Goal: Task Accomplishment & Management: Manage account settings

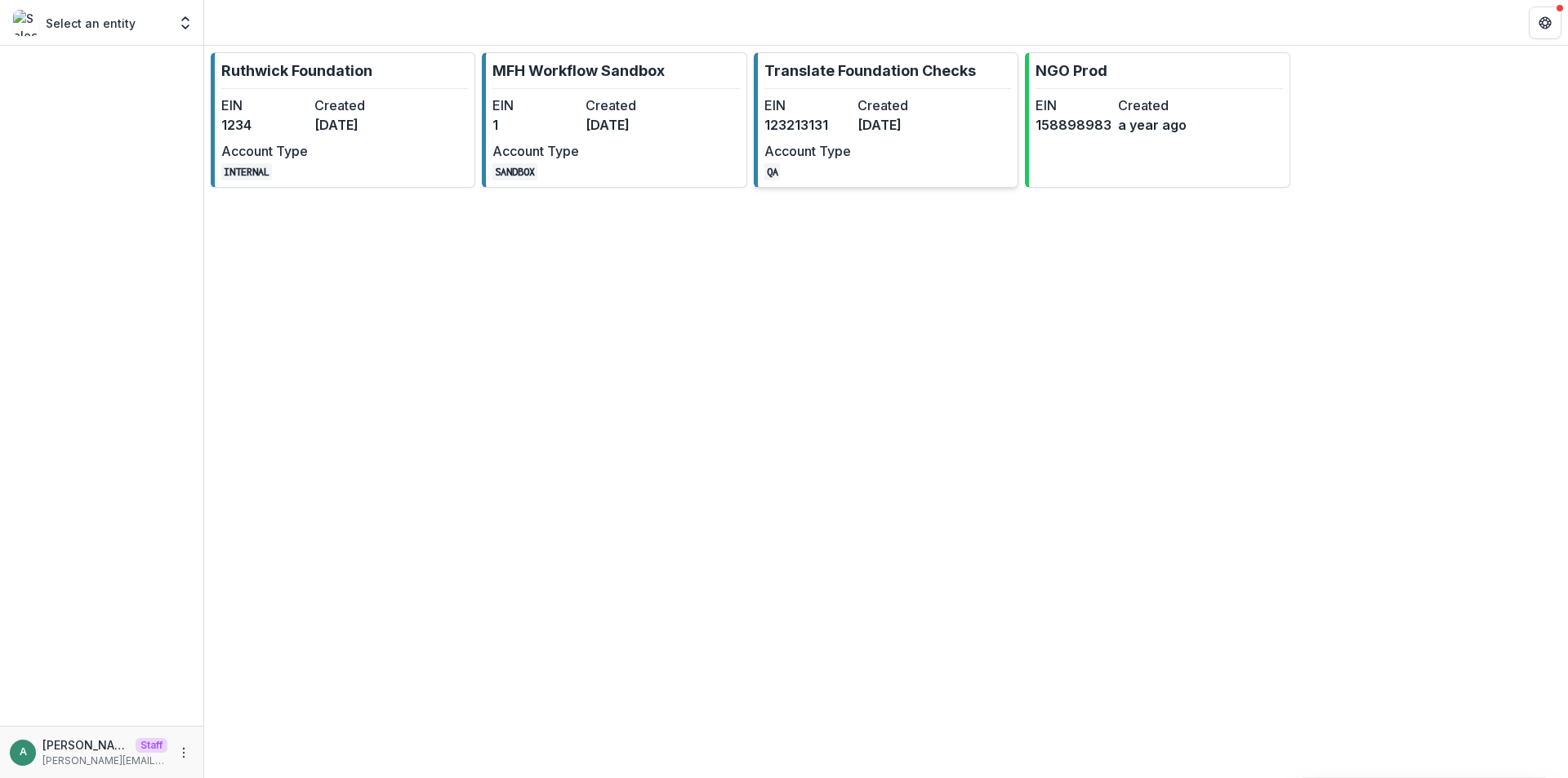
click at [853, 113] on div "EIN 123213131 Created 6 months ago Account Type QA" at bounding box center [854, 138] width 180 height 85
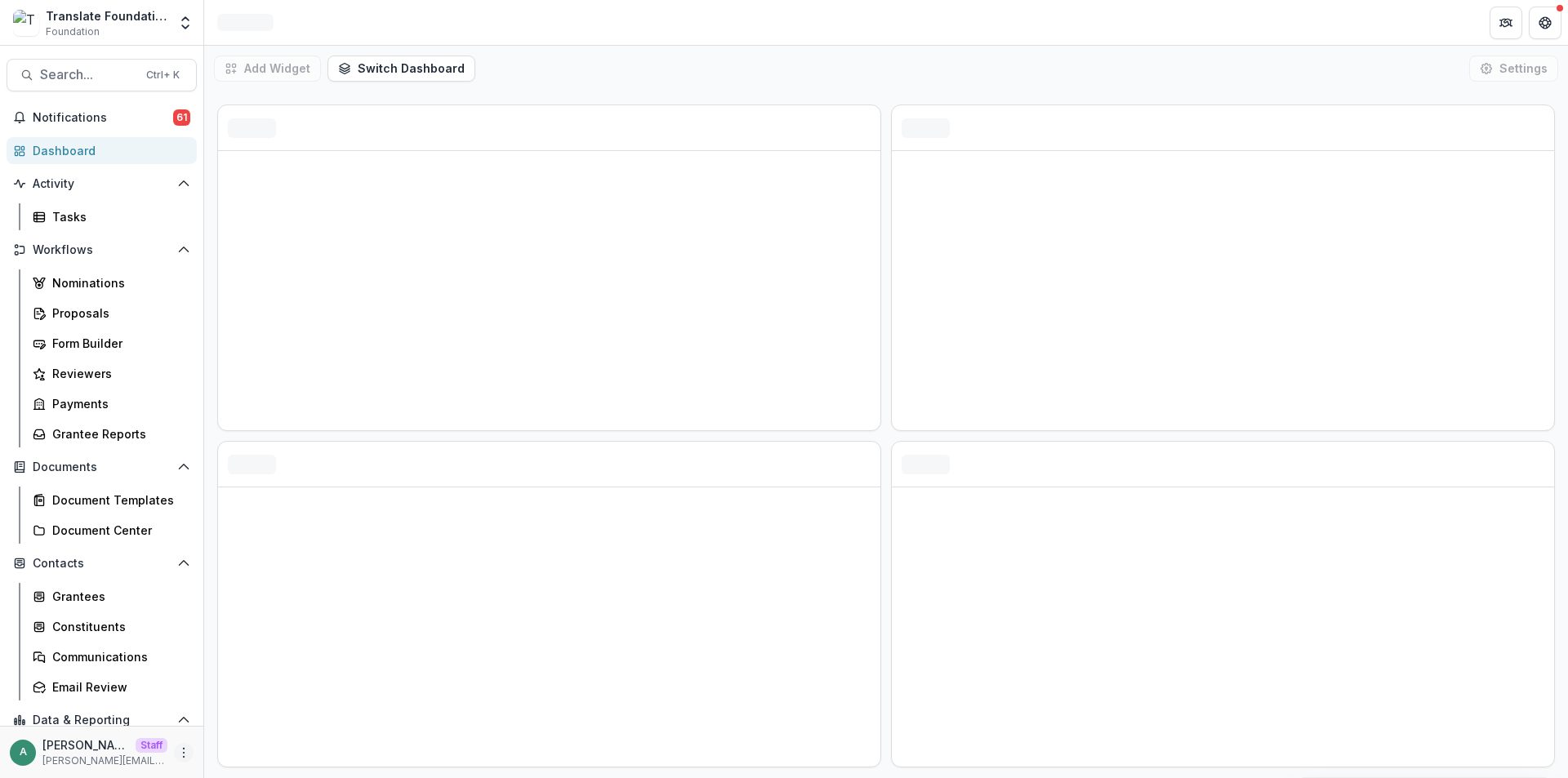
click at [177, 754] on icon "More" at bounding box center [183, 753] width 13 height 13
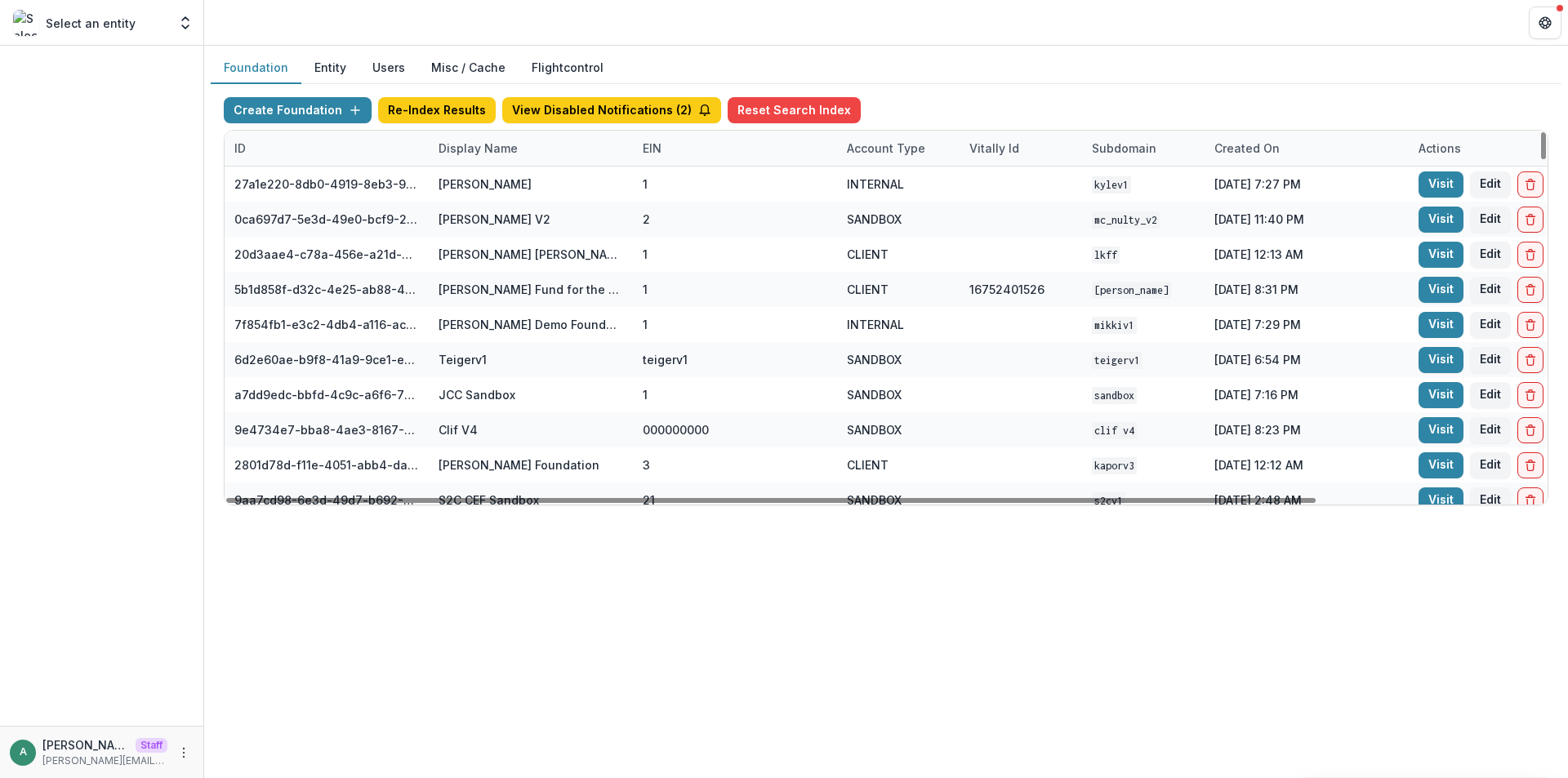
drag, startPoint x: 498, startPoint y: 148, endPoint x: 500, endPoint y: 163, distance: 15.1
click at [498, 148] on div "Display Name" at bounding box center [478, 148] width 99 height 17
click at [507, 182] on input at bounding box center [530, 185] width 196 height 26
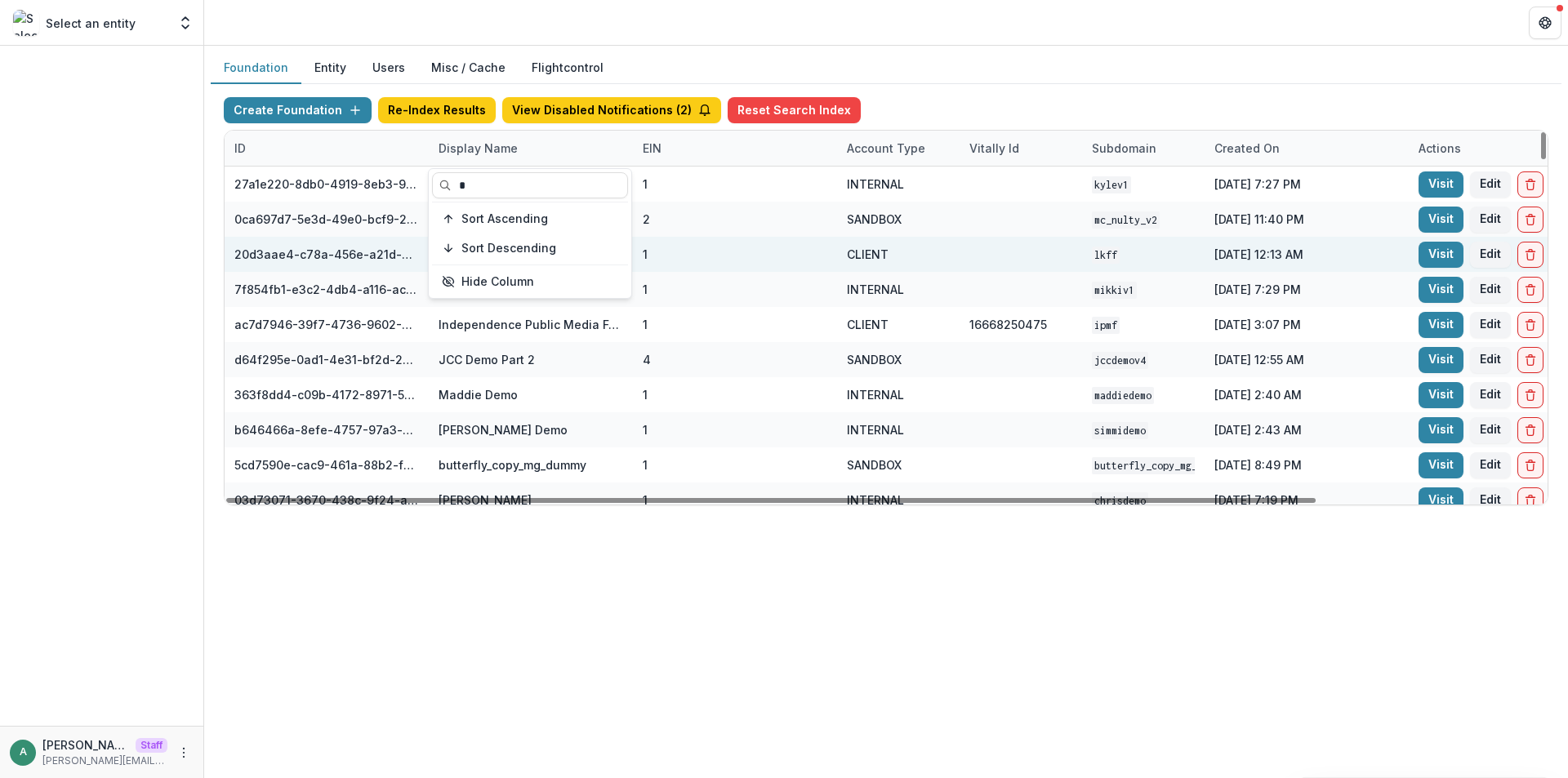
type input "*"
drag, startPoint x: 892, startPoint y: 257, endPoint x: 850, endPoint y: 257, distance: 42.0
click at [850, 257] on div "CLIENT" at bounding box center [898, 254] width 103 height 35
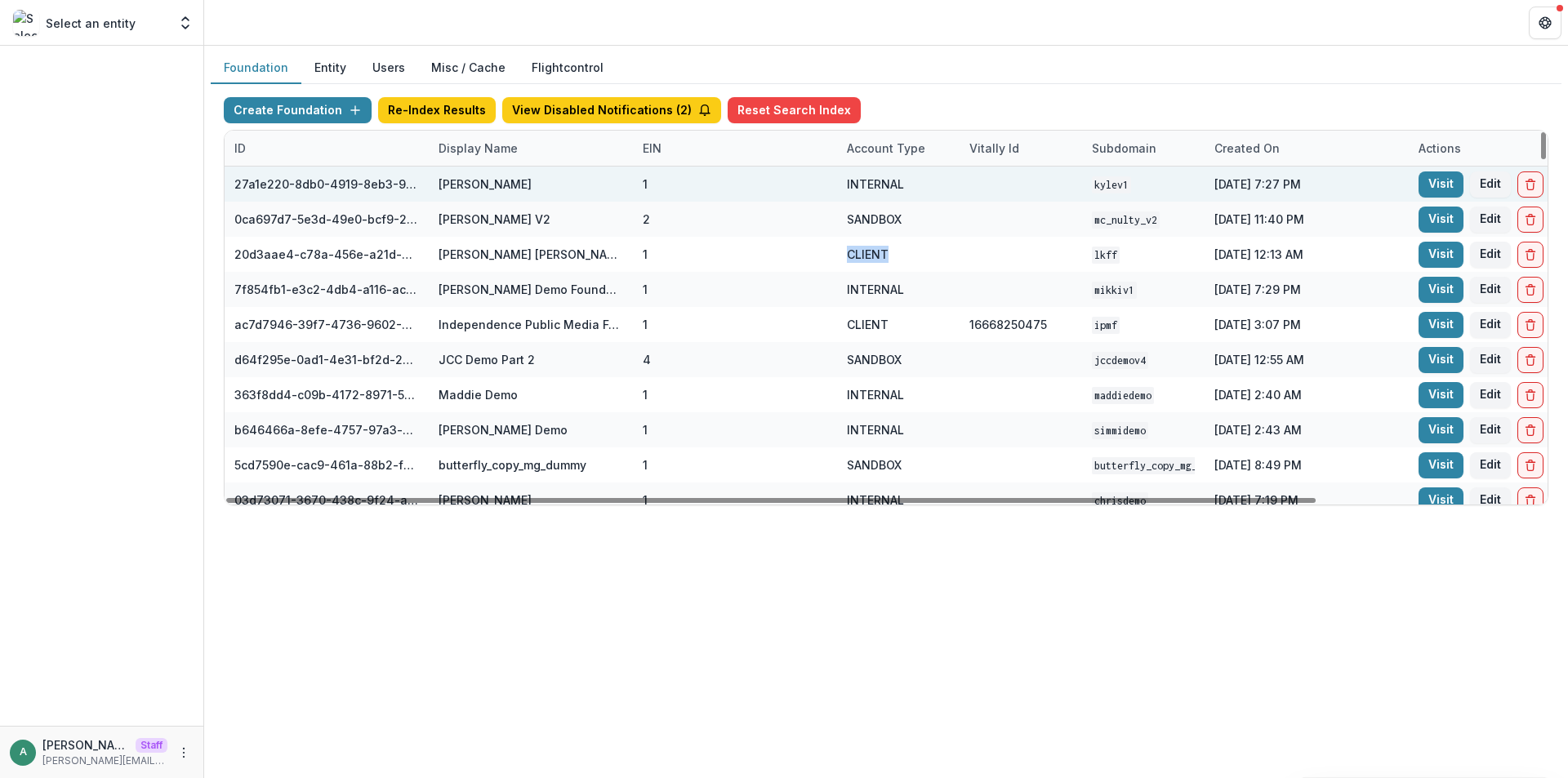
copy div "CLIENT"
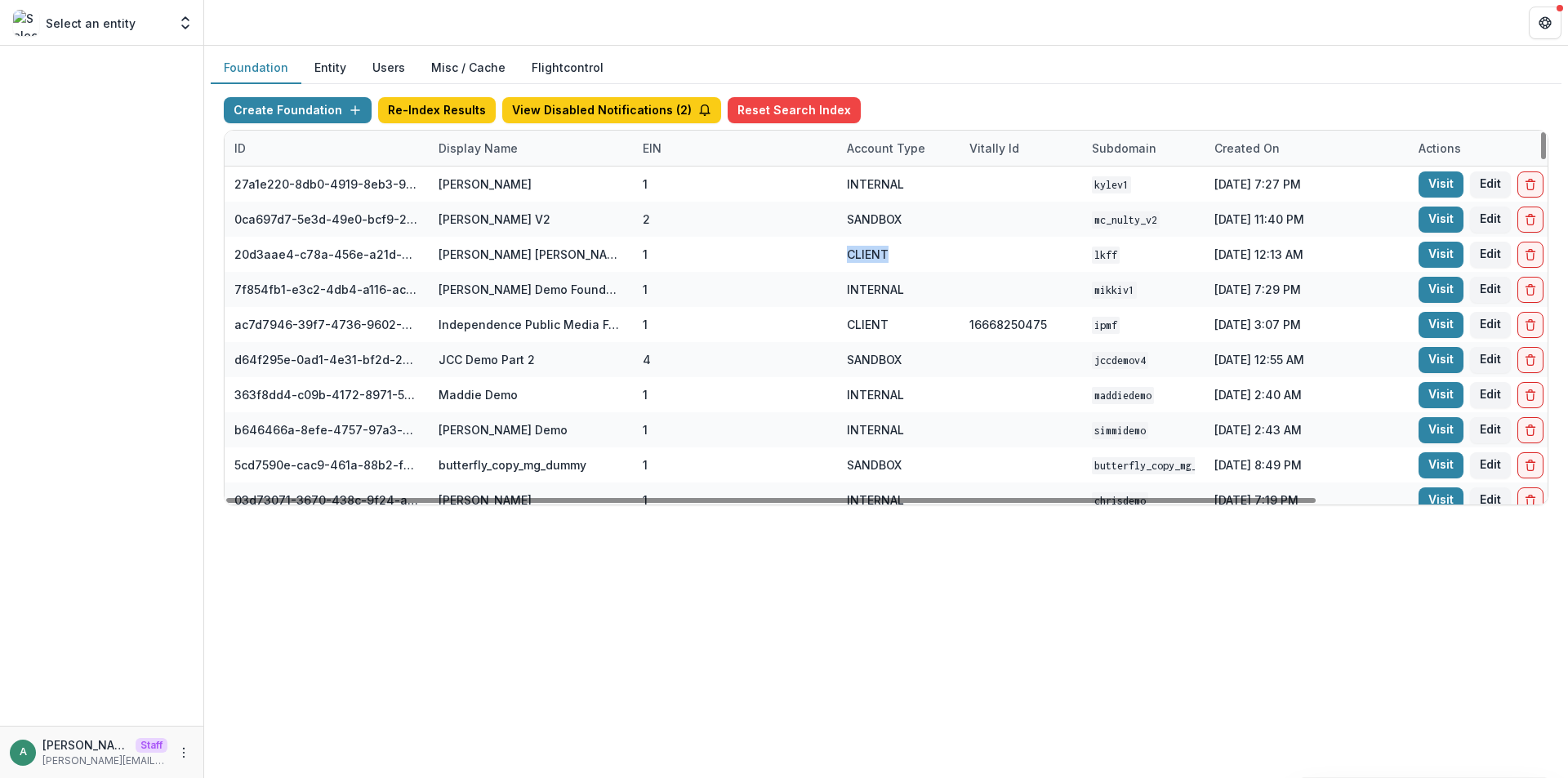
click at [873, 156] on div "Account Type" at bounding box center [886, 148] width 98 height 17
click at [878, 189] on input at bounding box center [939, 185] width 196 height 26
paste input "******"
type input "******"
click at [917, 84] on div "Create Foundation Re-Index Results View Disabled Notifications ( 2 ) Reset Sear…" at bounding box center [886, 301] width 1351 height 435
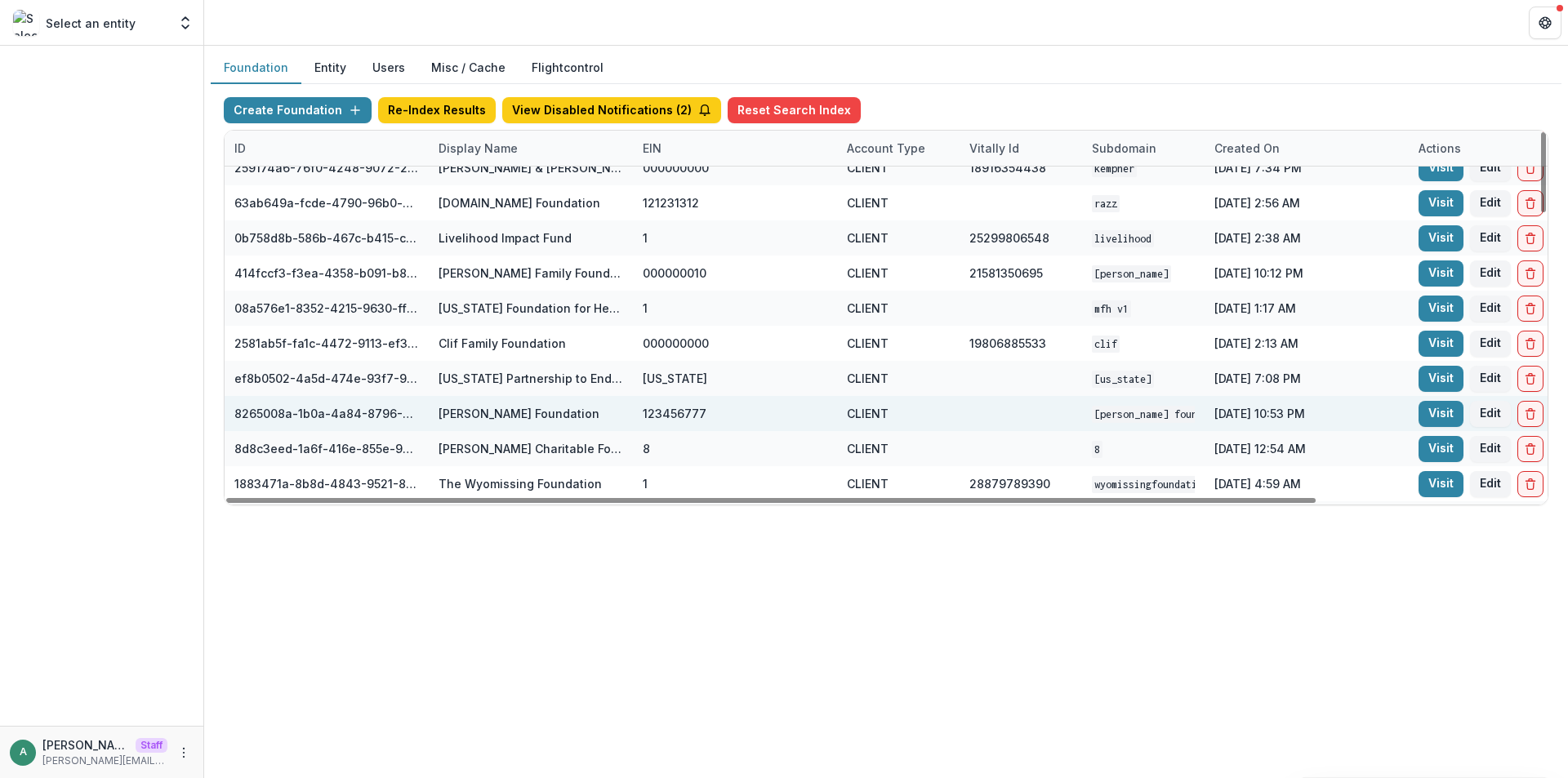
scroll to position [490, 0]
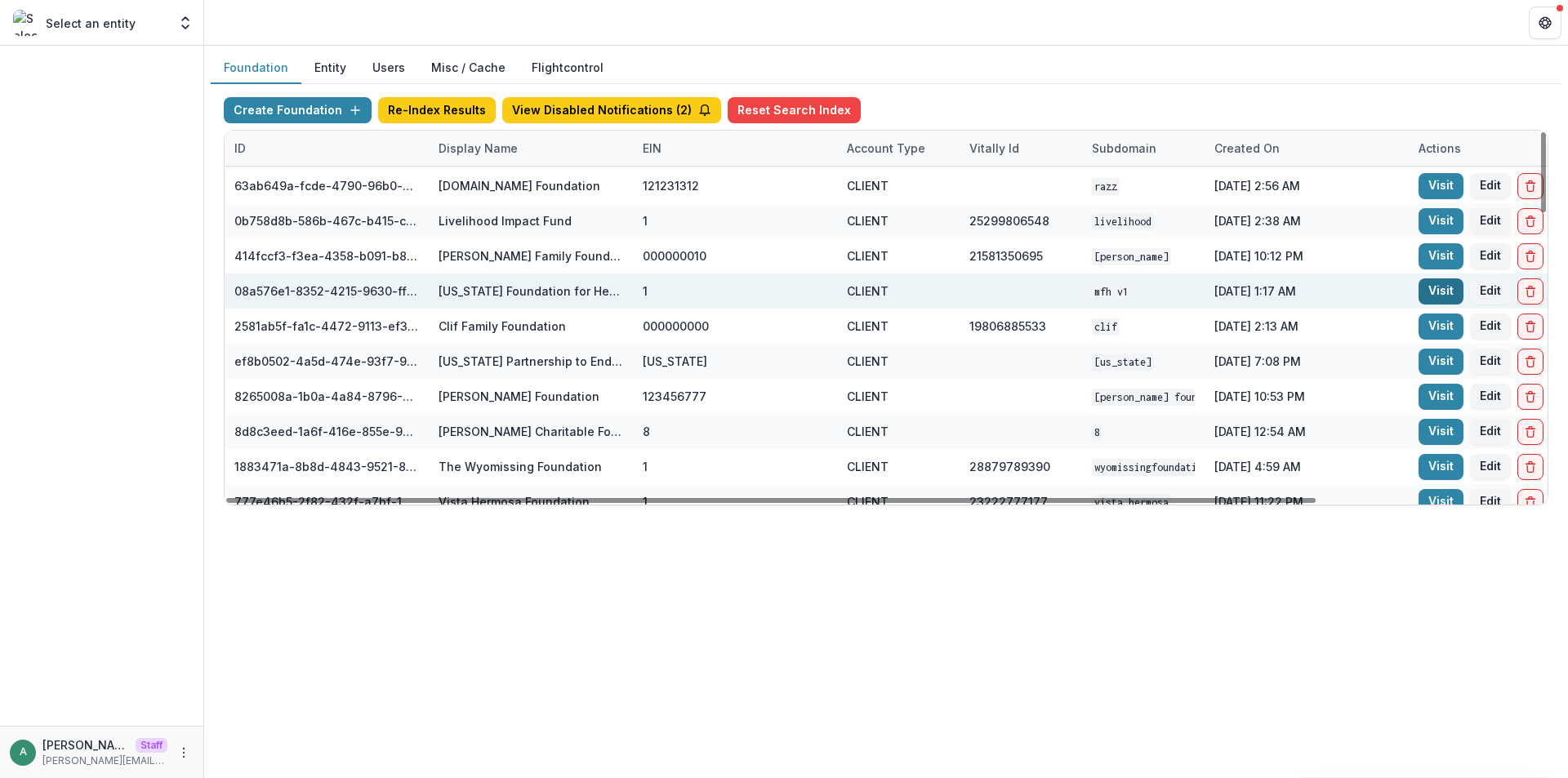
click at [1433, 298] on link "Visit" at bounding box center [1441, 291] width 44 height 26
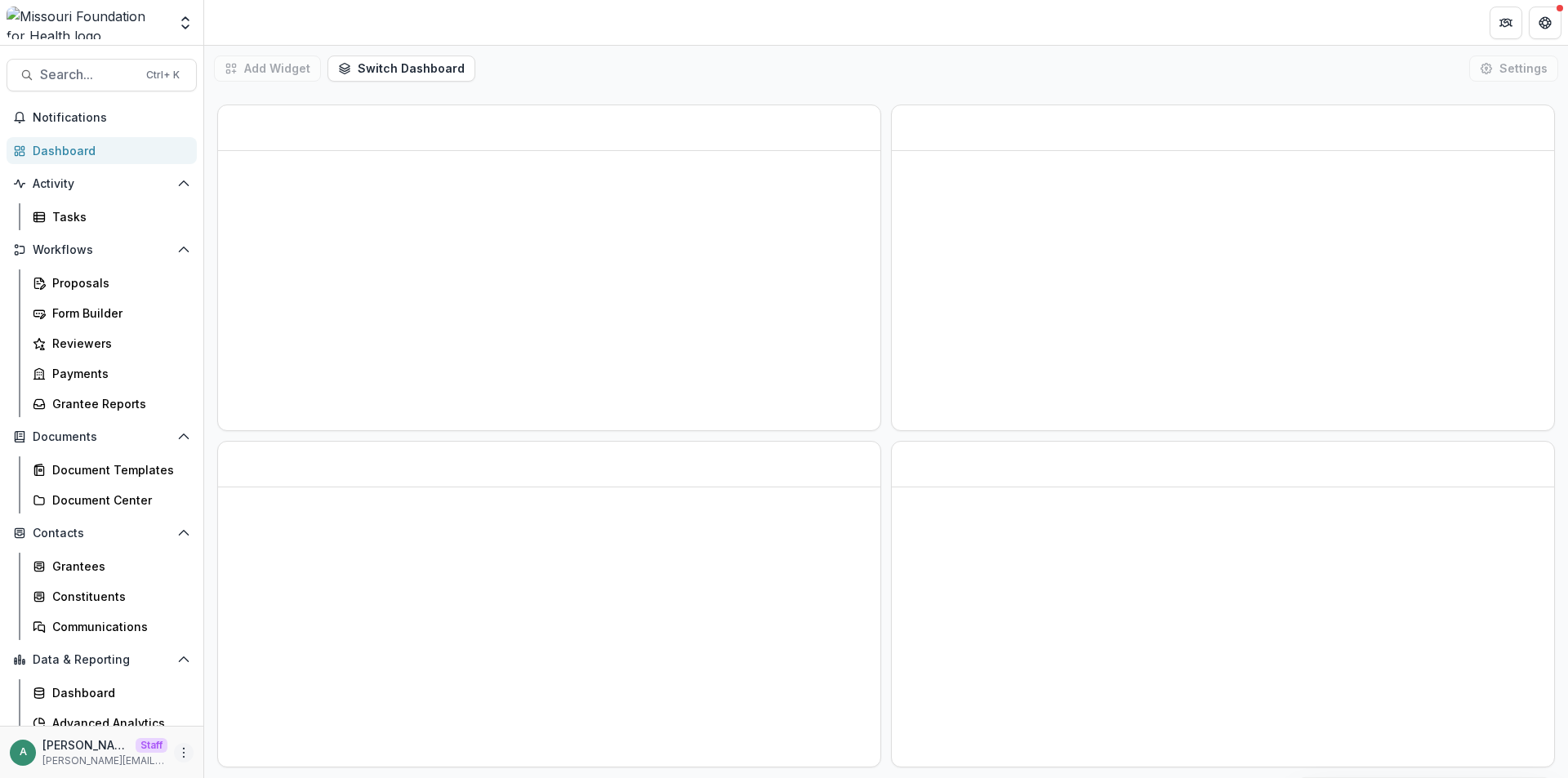
click at [179, 755] on icon "More" at bounding box center [183, 753] width 13 height 13
click at [253, 712] on link "User Settings" at bounding box center [287, 718] width 175 height 27
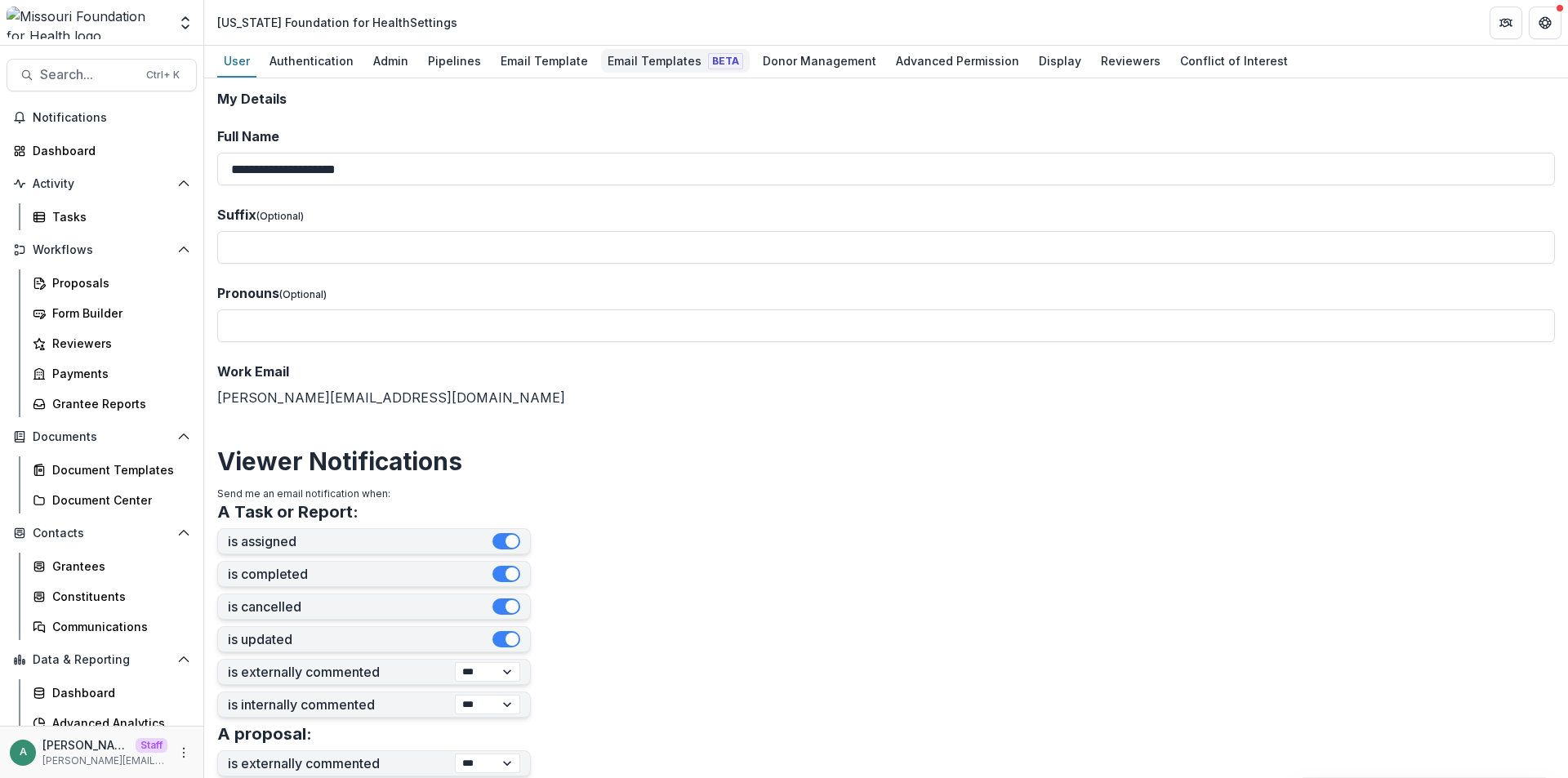
click at [684, 58] on div "Email Templates Beta" at bounding box center [676, 61] width 149 height 24
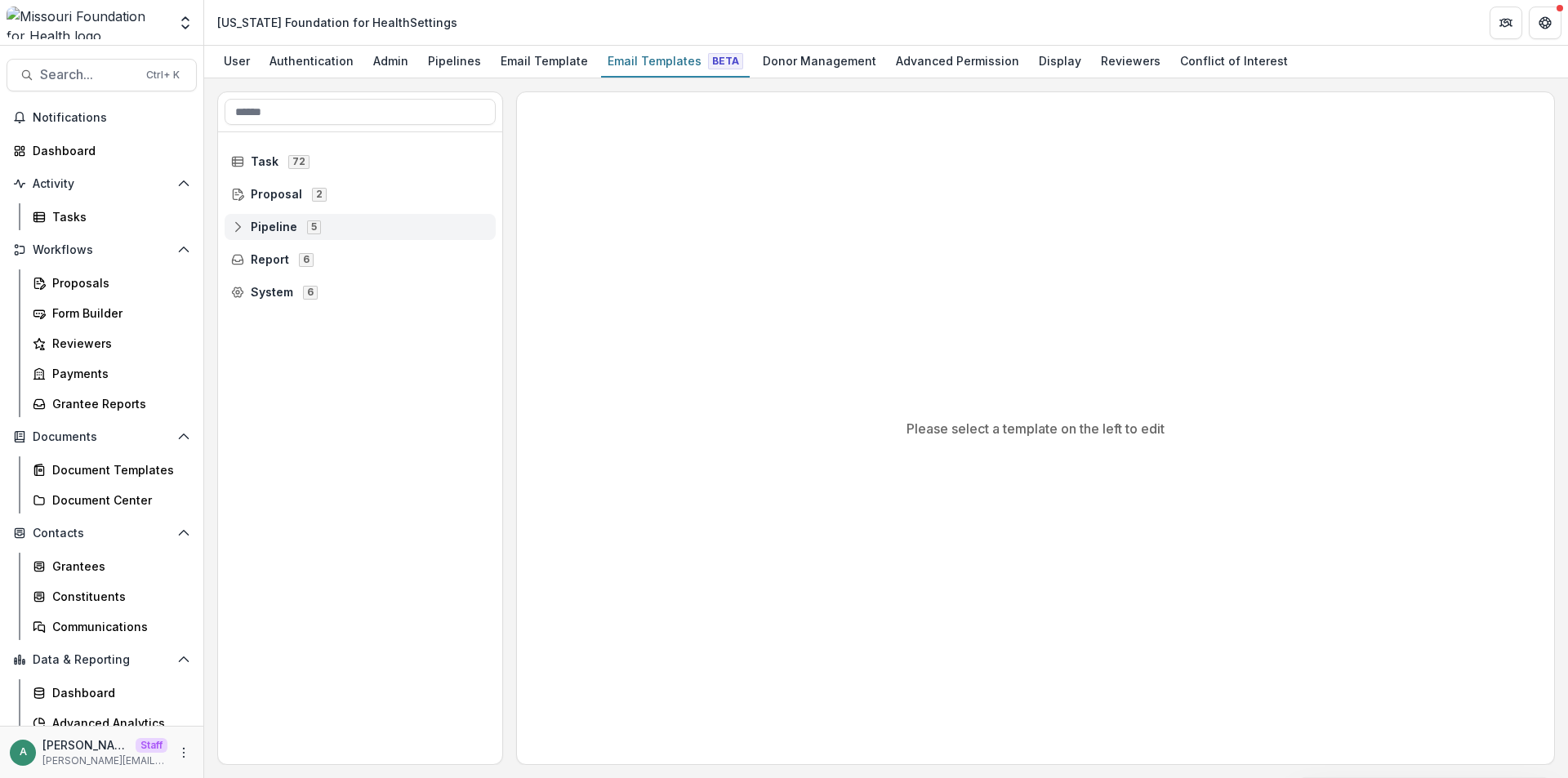
drag, startPoint x: 232, startPoint y: 228, endPoint x: 237, endPoint y: 237, distance: 10.3
click at [233, 228] on icon at bounding box center [238, 227] width 13 height 13
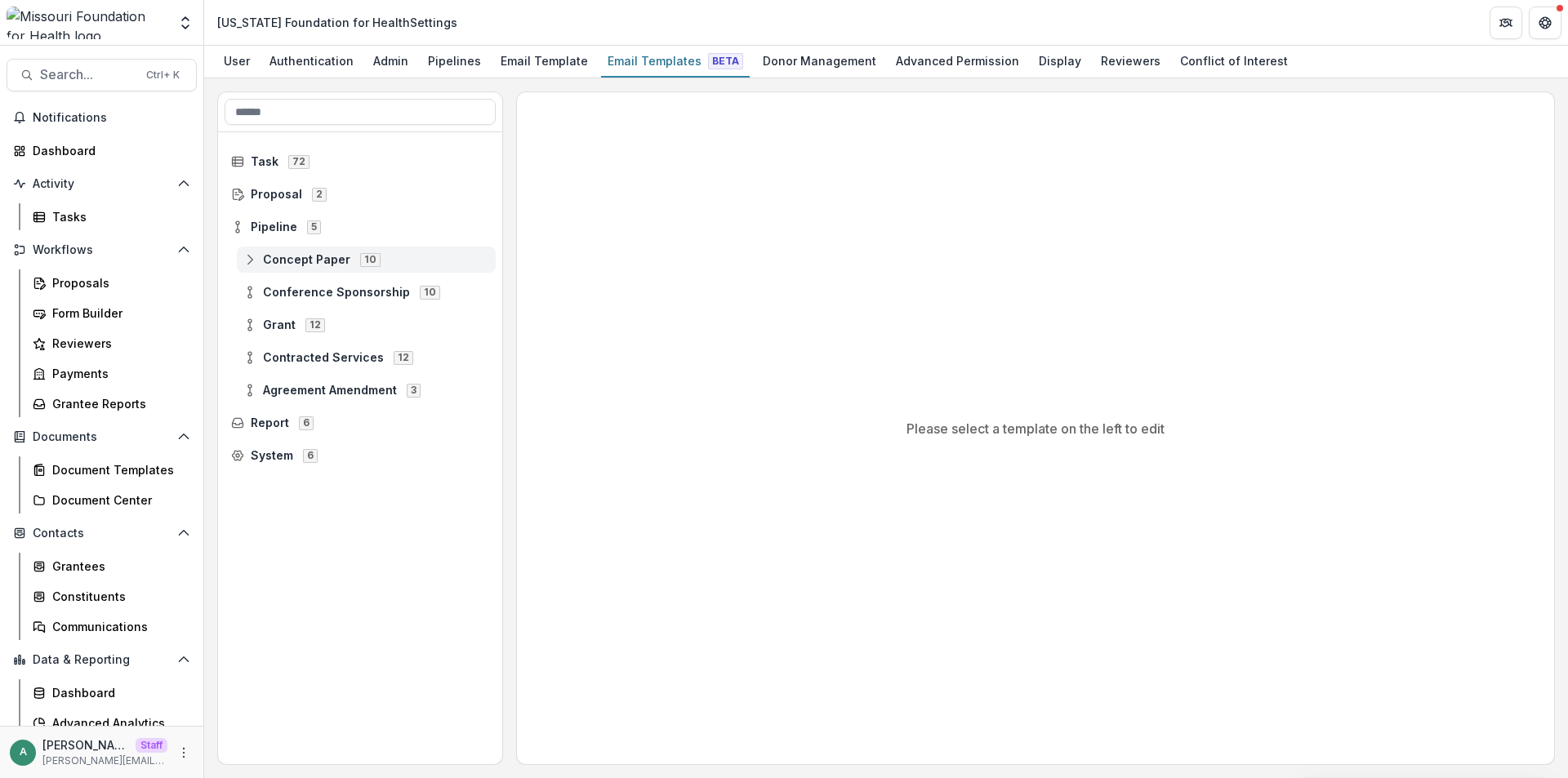
click at [252, 258] on icon at bounding box center [250, 260] width 13 height 13
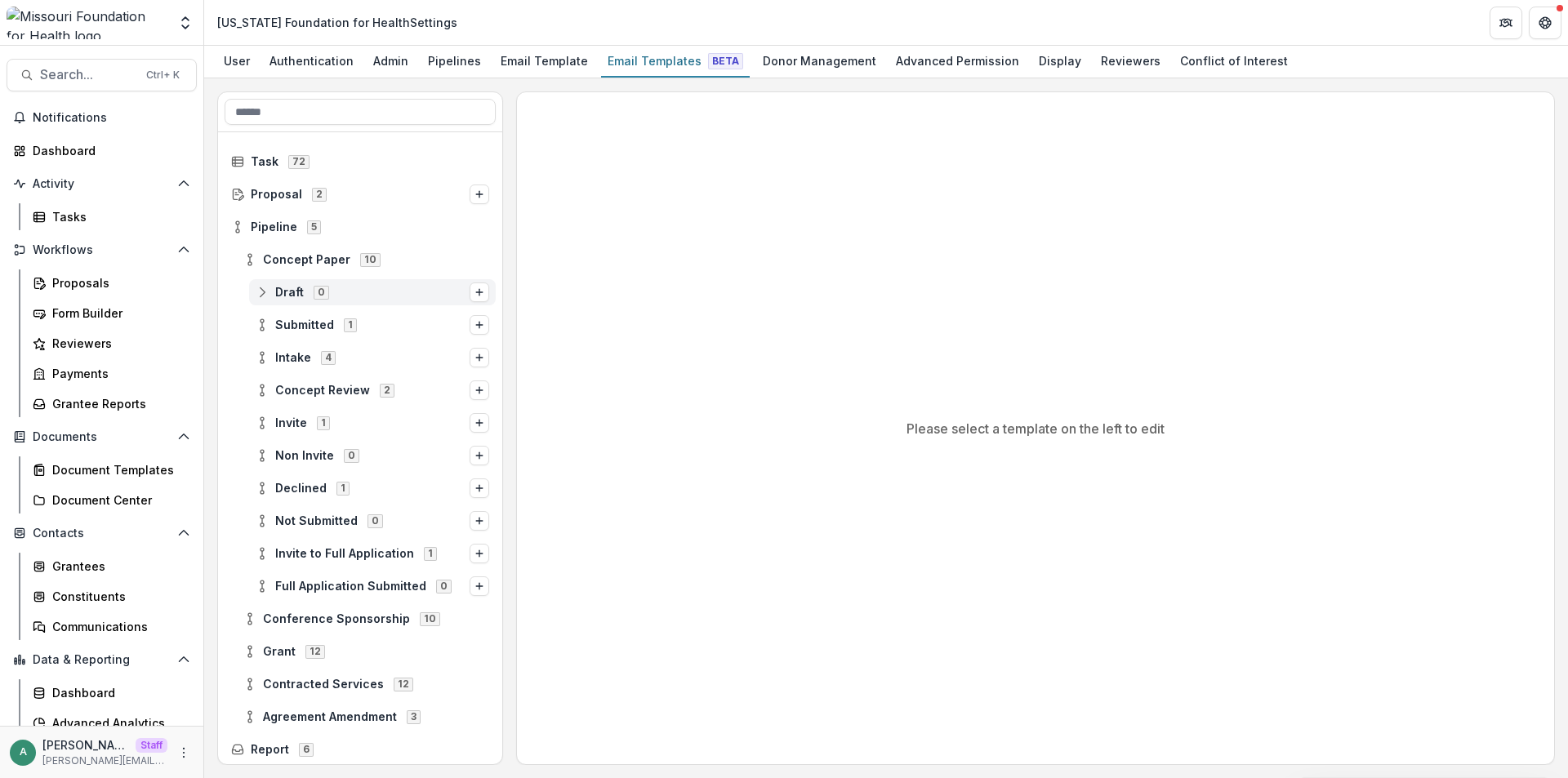
click at [263, 294] on icon at bounding box center [262, 292] width 13 height 13
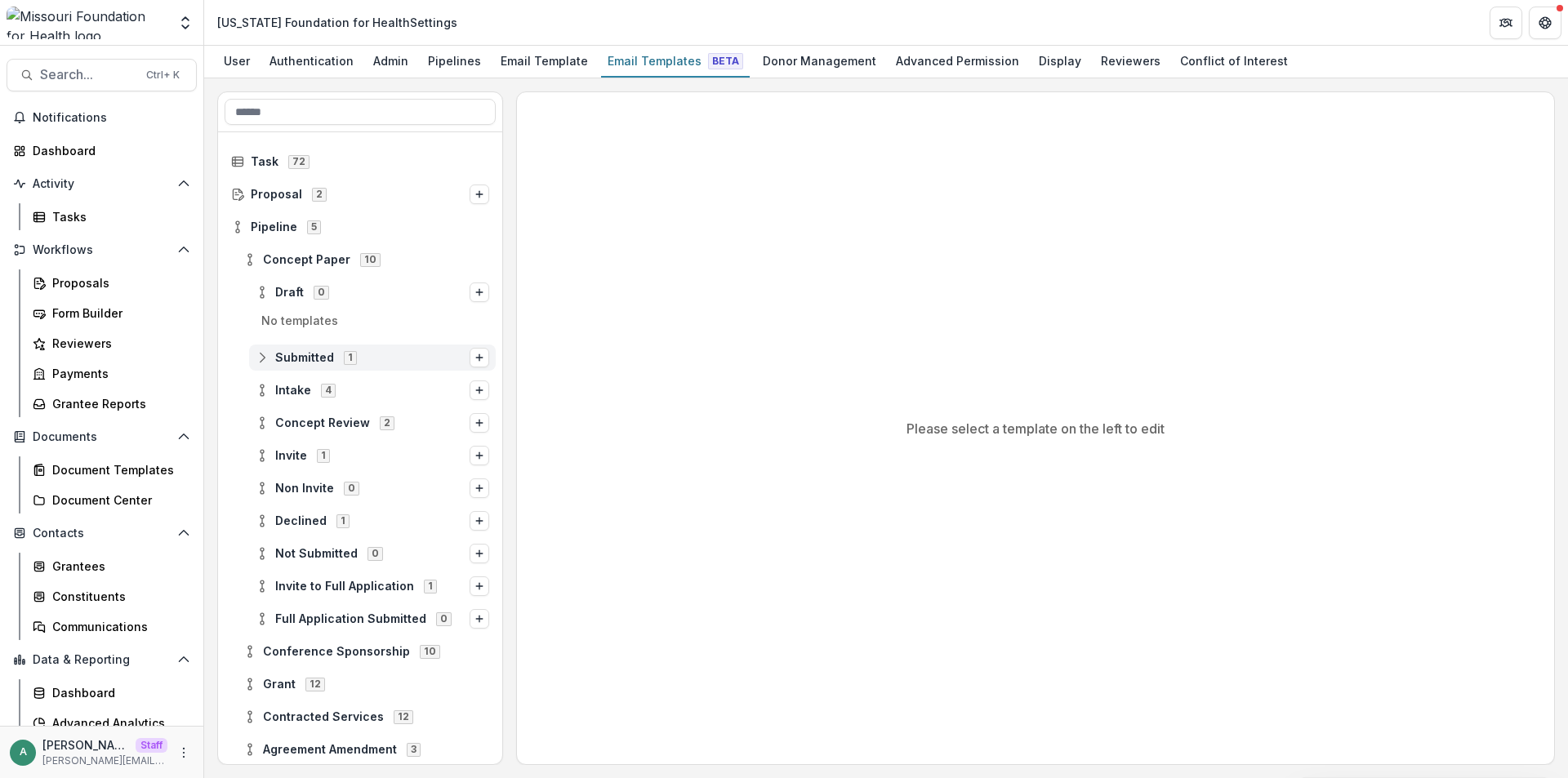
click at [265, 359] on icon at bounding box center [262, 358] width 13 height 13
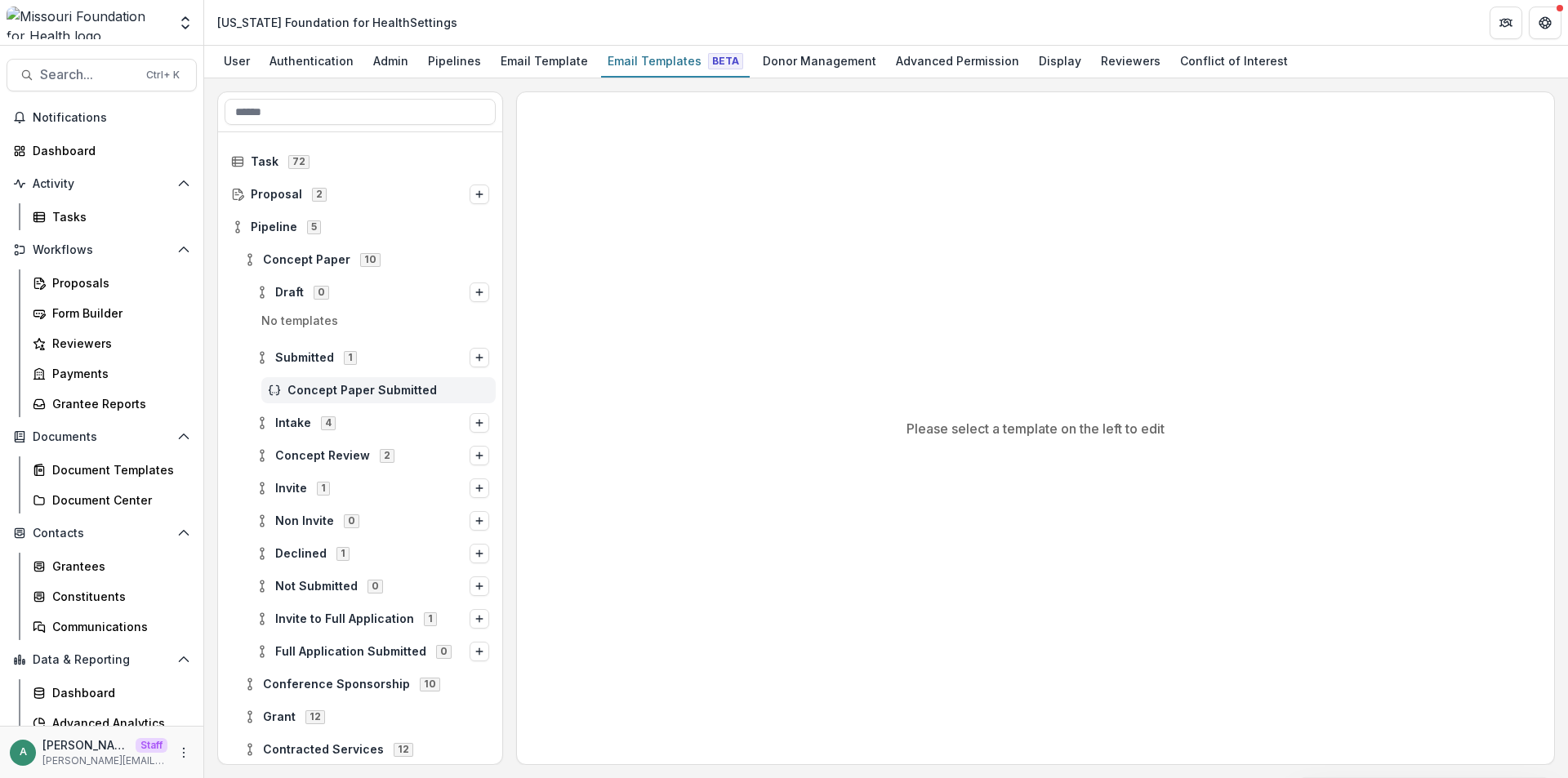
click at [321, 391] on span "Concept Paper Submitted" at bounding box center [389, 390] width 202 height 14
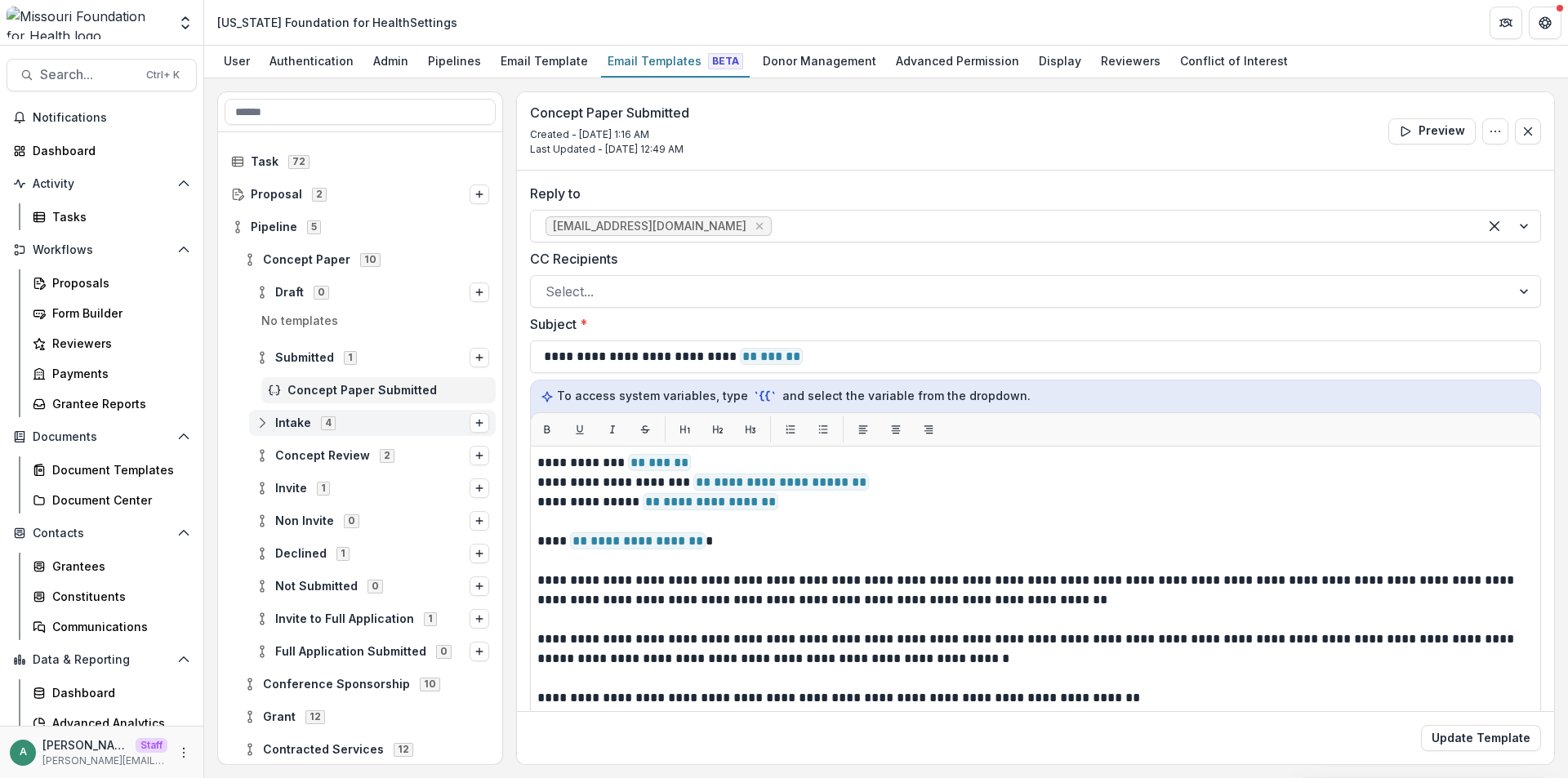
click at [256, 428] on icon at bounding box center [262, 423] width 13 height 13
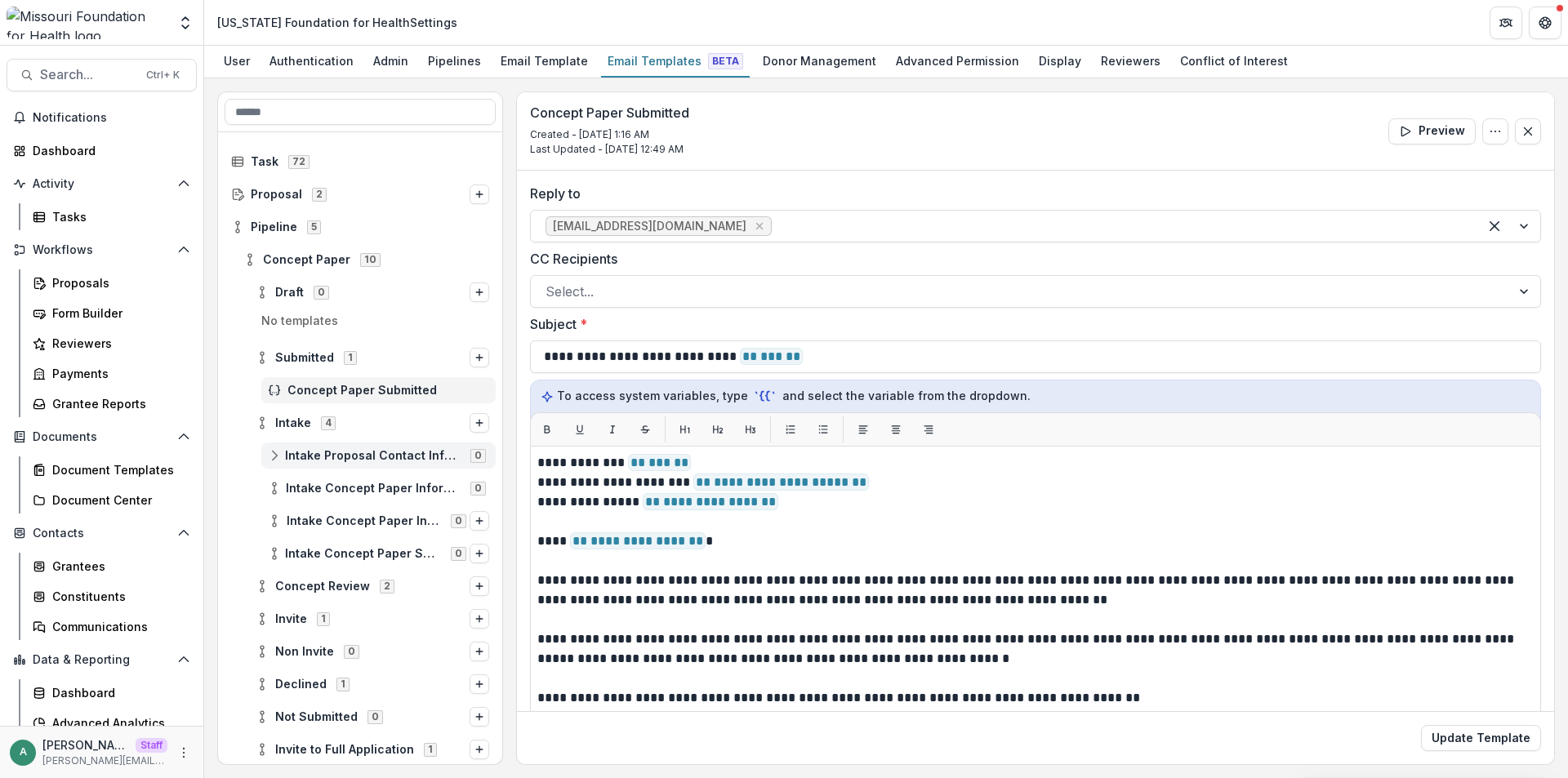
click at [280, 460] on icon at bounding box center [274, 456] width 13 height 13
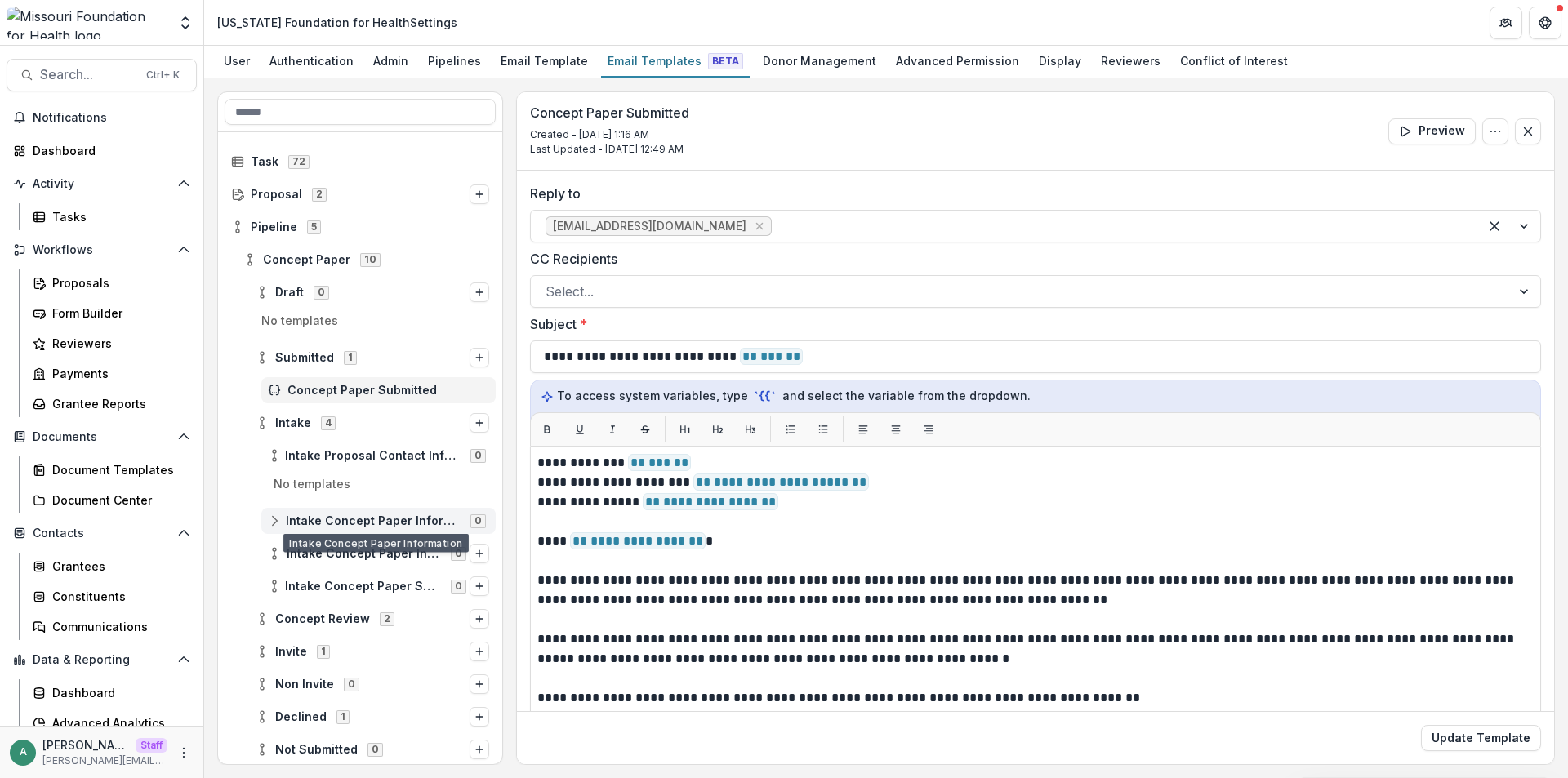
click at [272, 524] on icon at bounding box center [274, 521] width 13 height 13
click at [276, 595] on div "Intake Concept Paper Intake 0" at bounding box center [379, 586] width 234 height 26
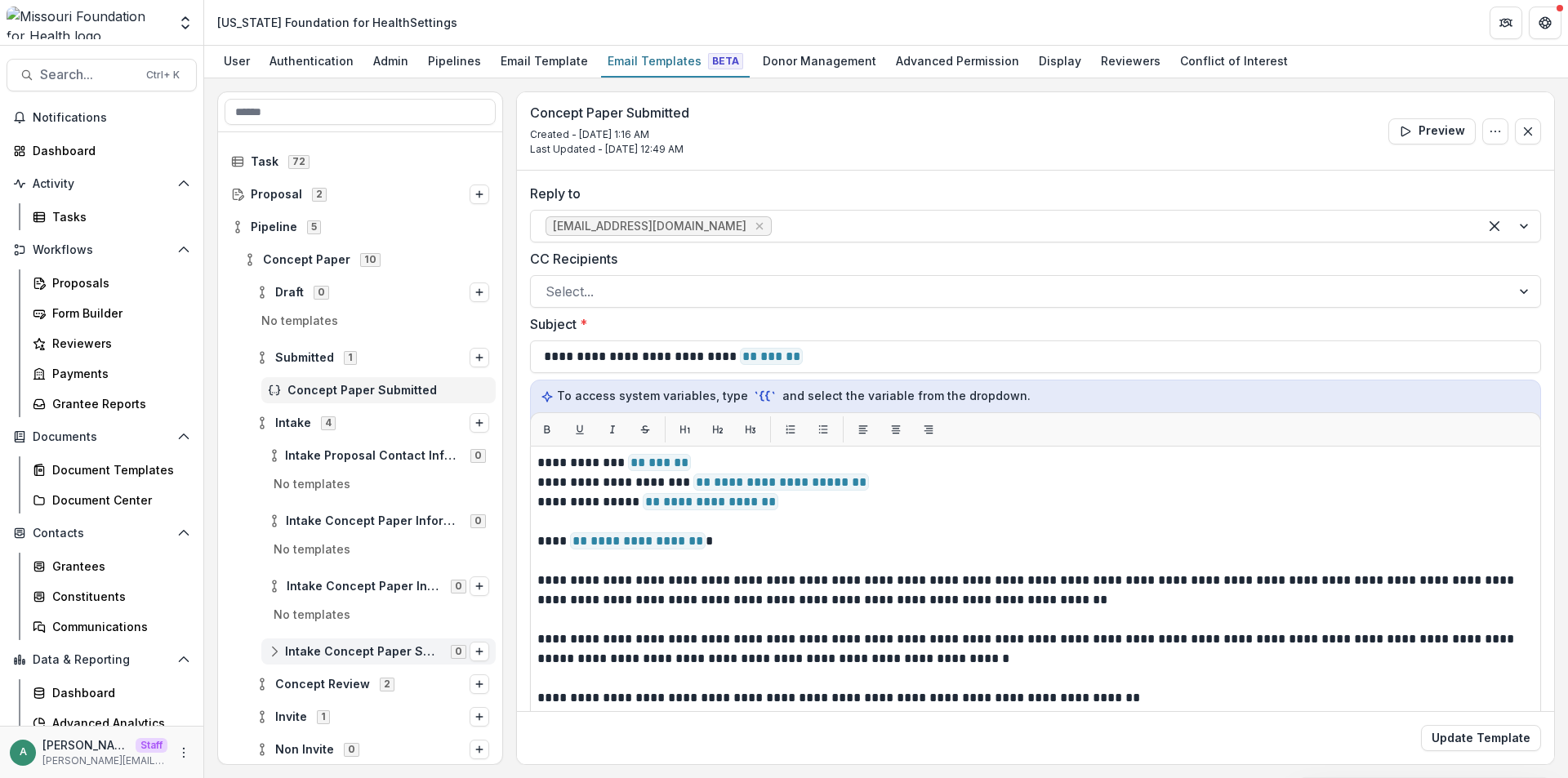
click at [274, 653] on line at bounding box center [274, 651] width 0 height 5
click at [257, 425] on icon at bounding box center [262, 423] width 13 height 13
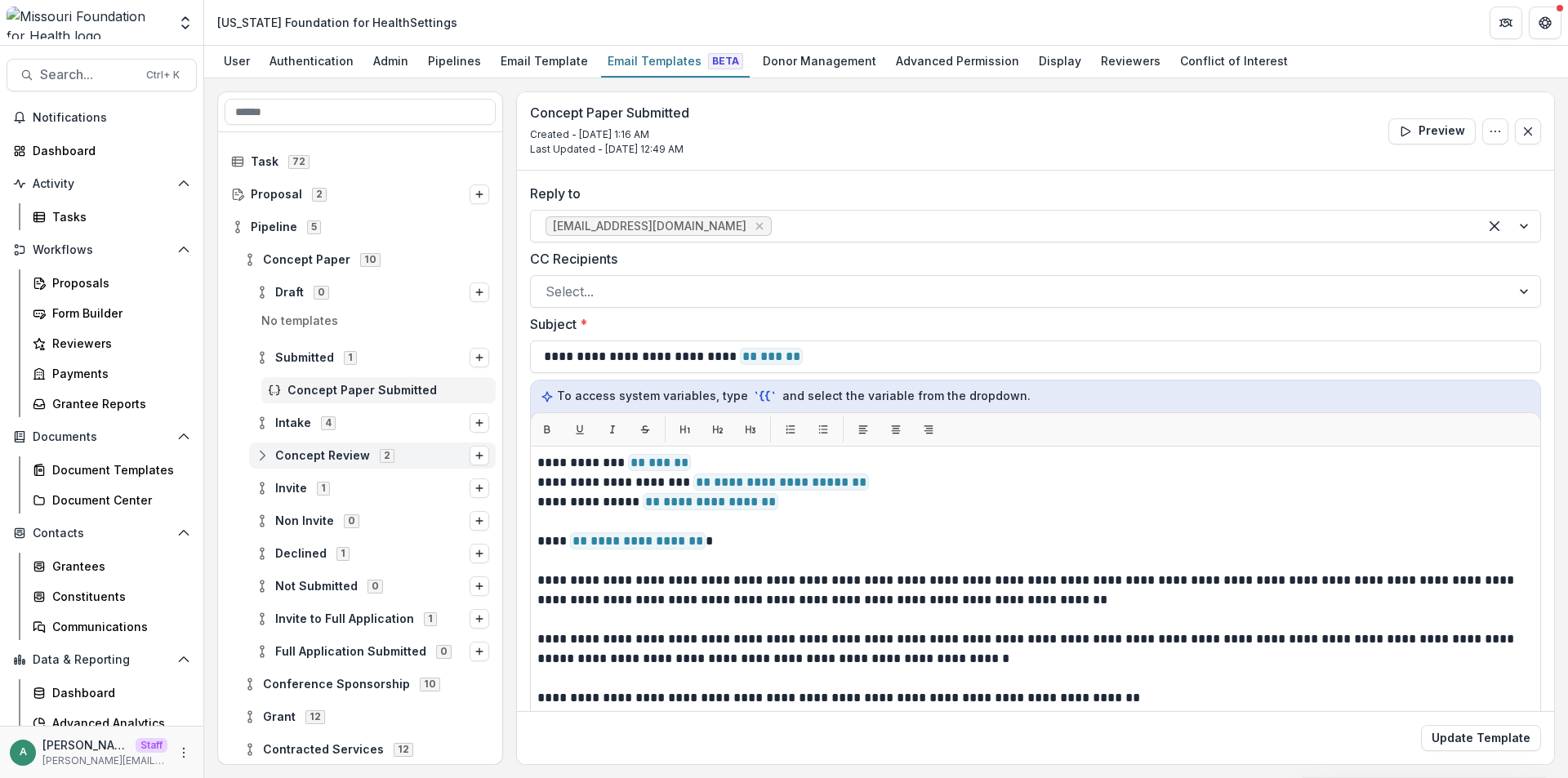
click at [263, 458] on icon at bounding box center [262, 456] width 13 height 13
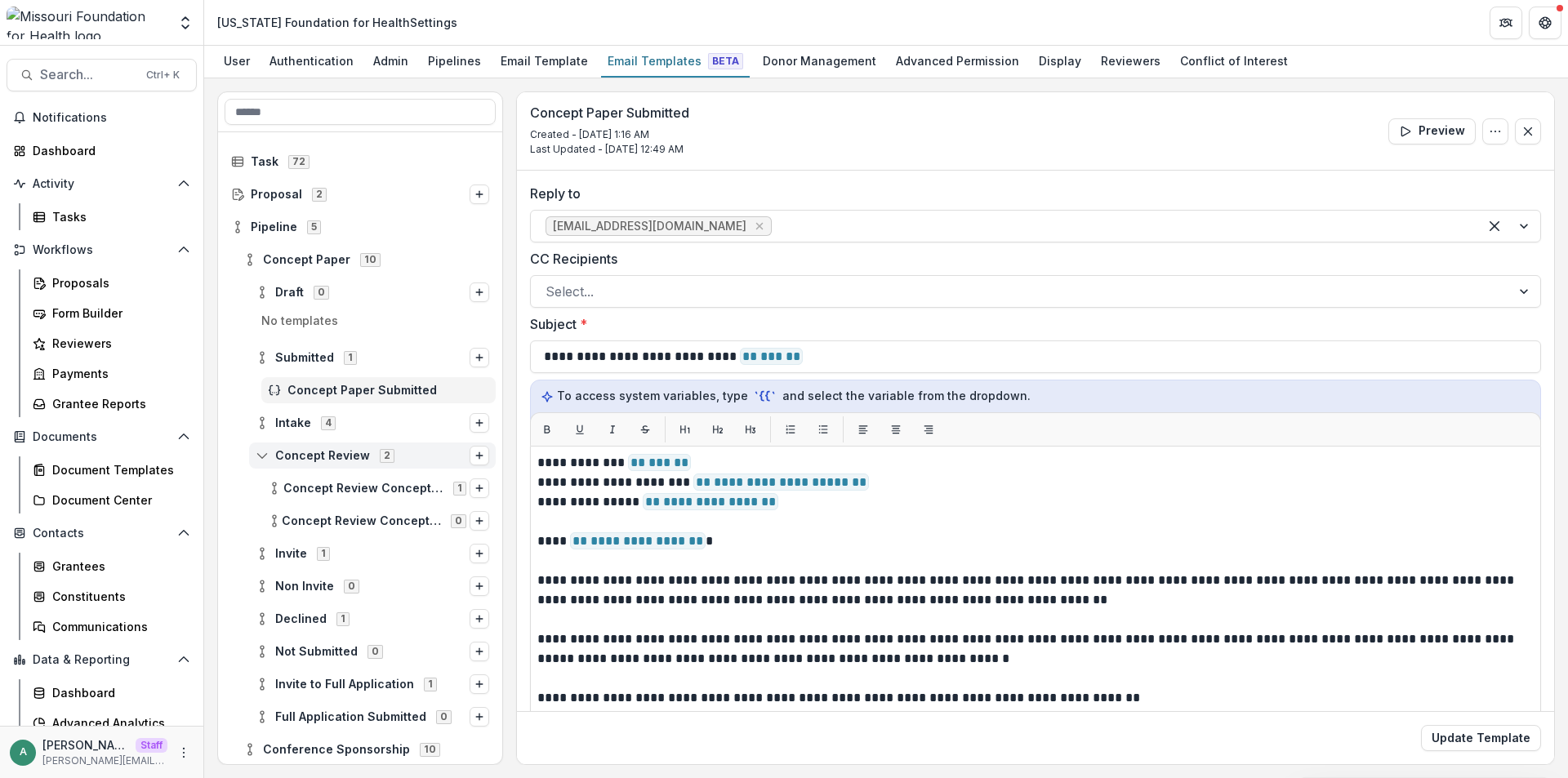
click at [261, 452] on circle at bounding box center [262, 452] width 4 height 4
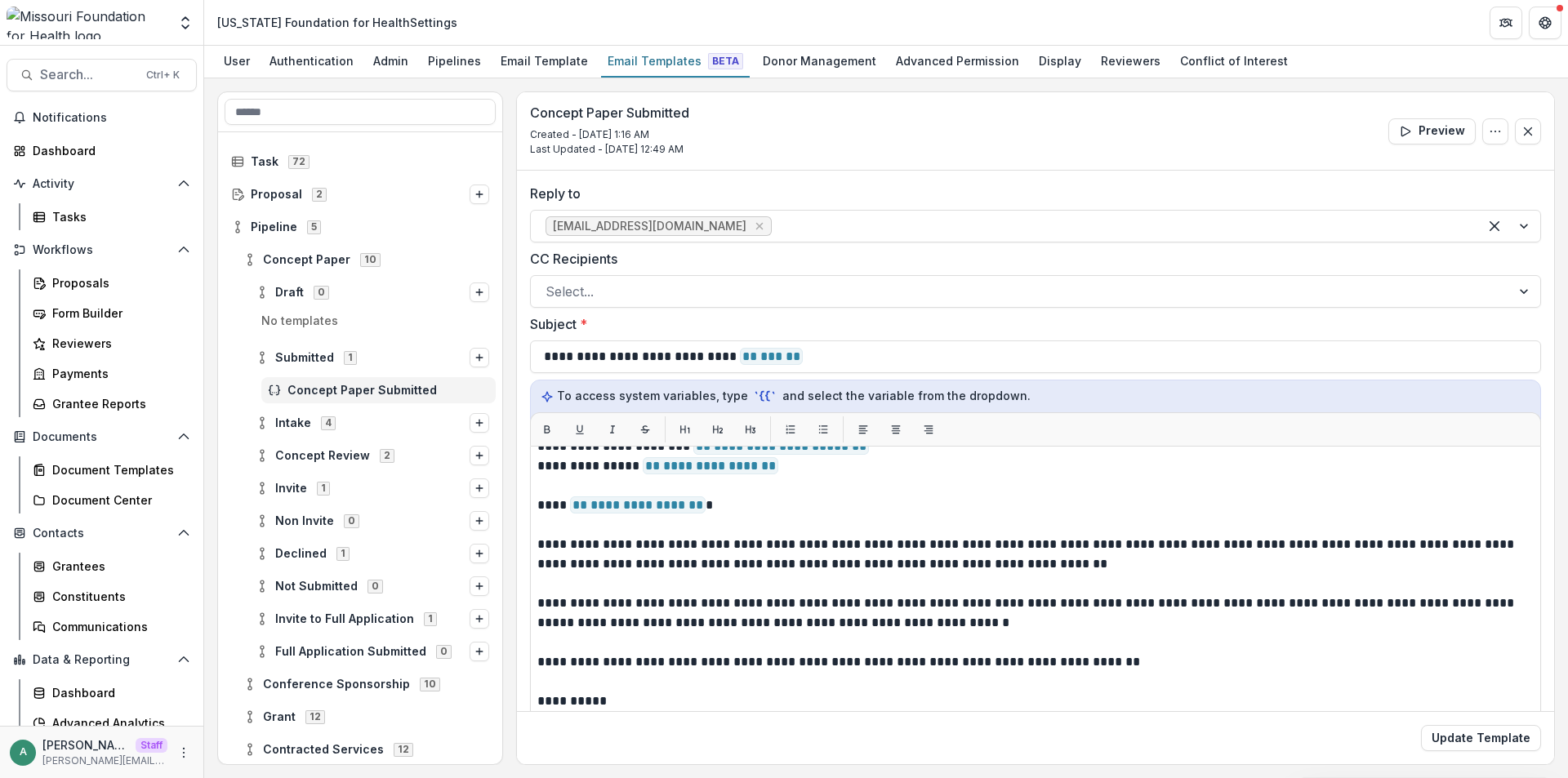
scroll to position [37, 0]
click at [264, 458] on icon at bounding box center [262, 456] width 13 height 13
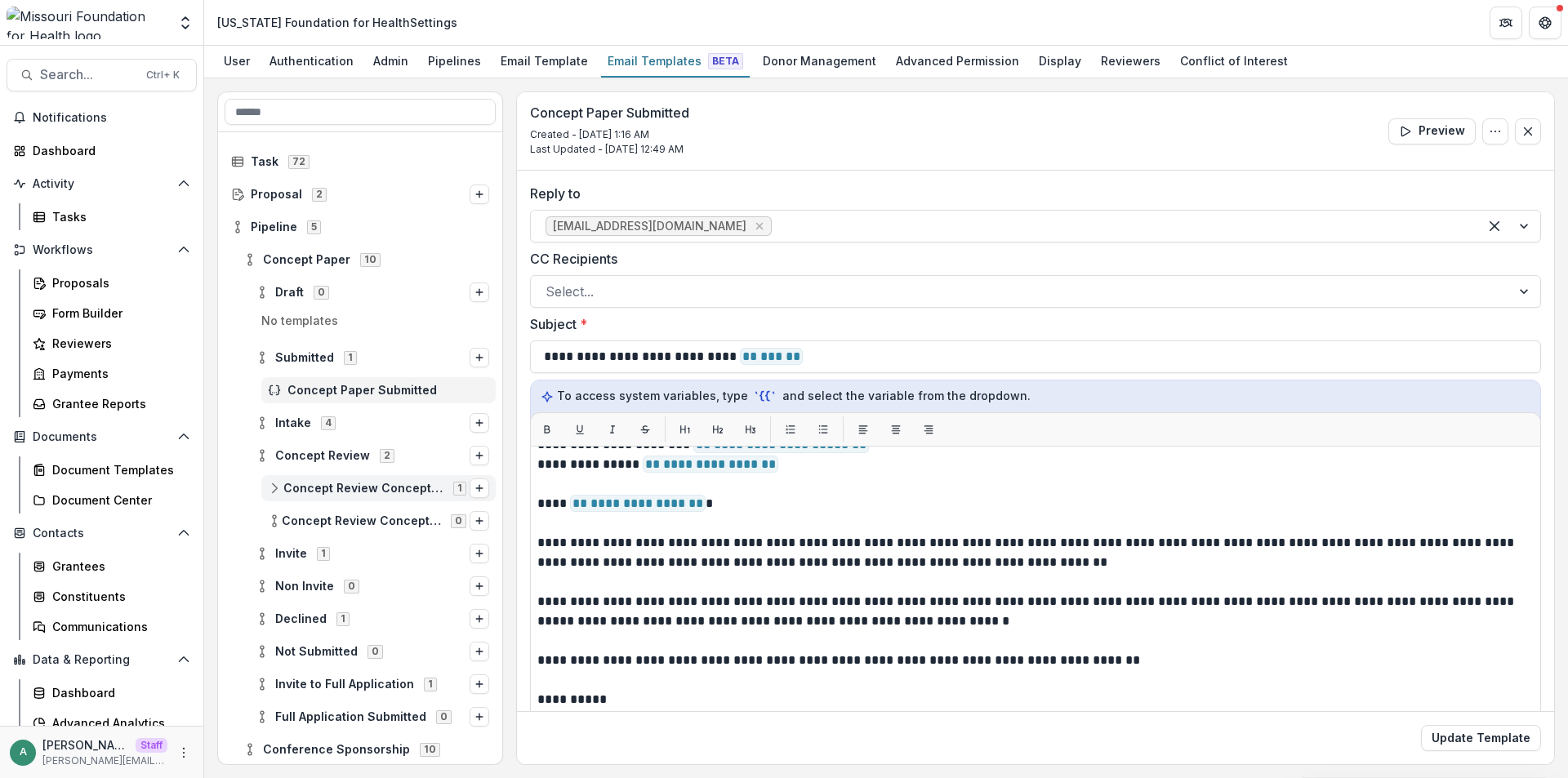
click at [272, 493] on circle at bounding box center [274, 493] width 4 height 4
click at [330, 521] on span "Concept Paper Review" at bounding box center [394, 521] width 190 height 14
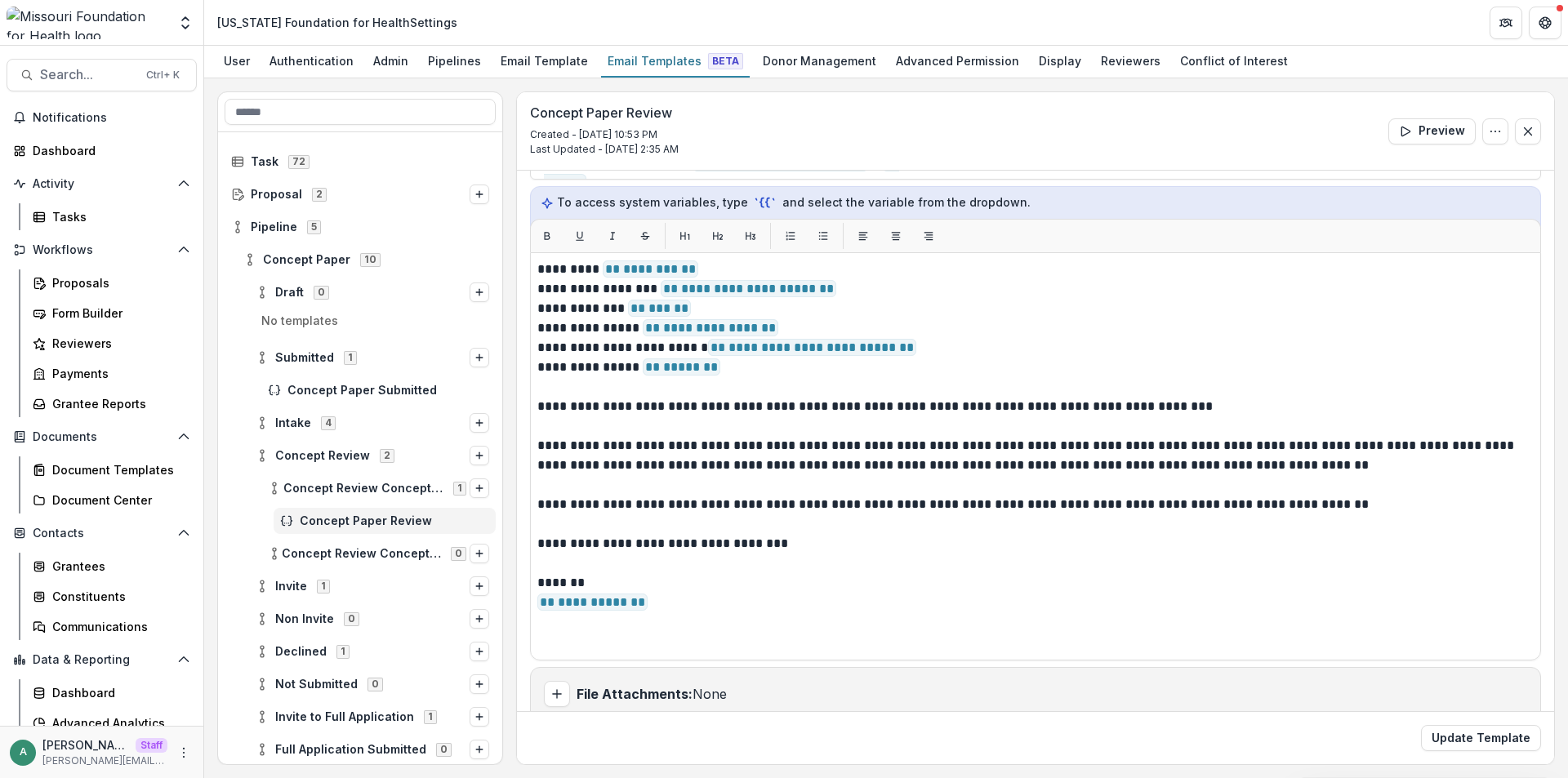
scroll to position [216, 0]
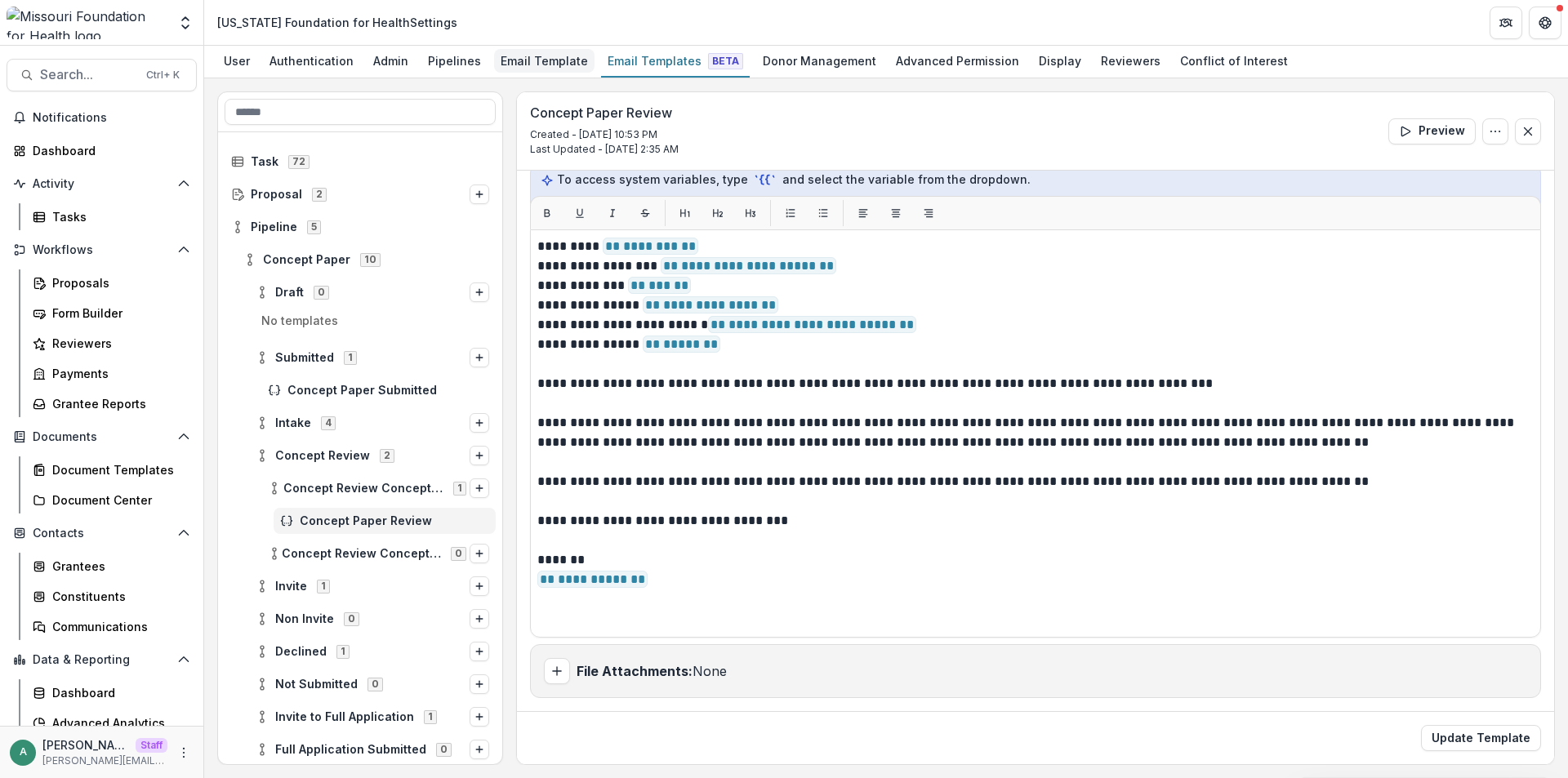
click at [527, 61] on div "Email Template" at bounding box center [544, 61] width 101 height 24
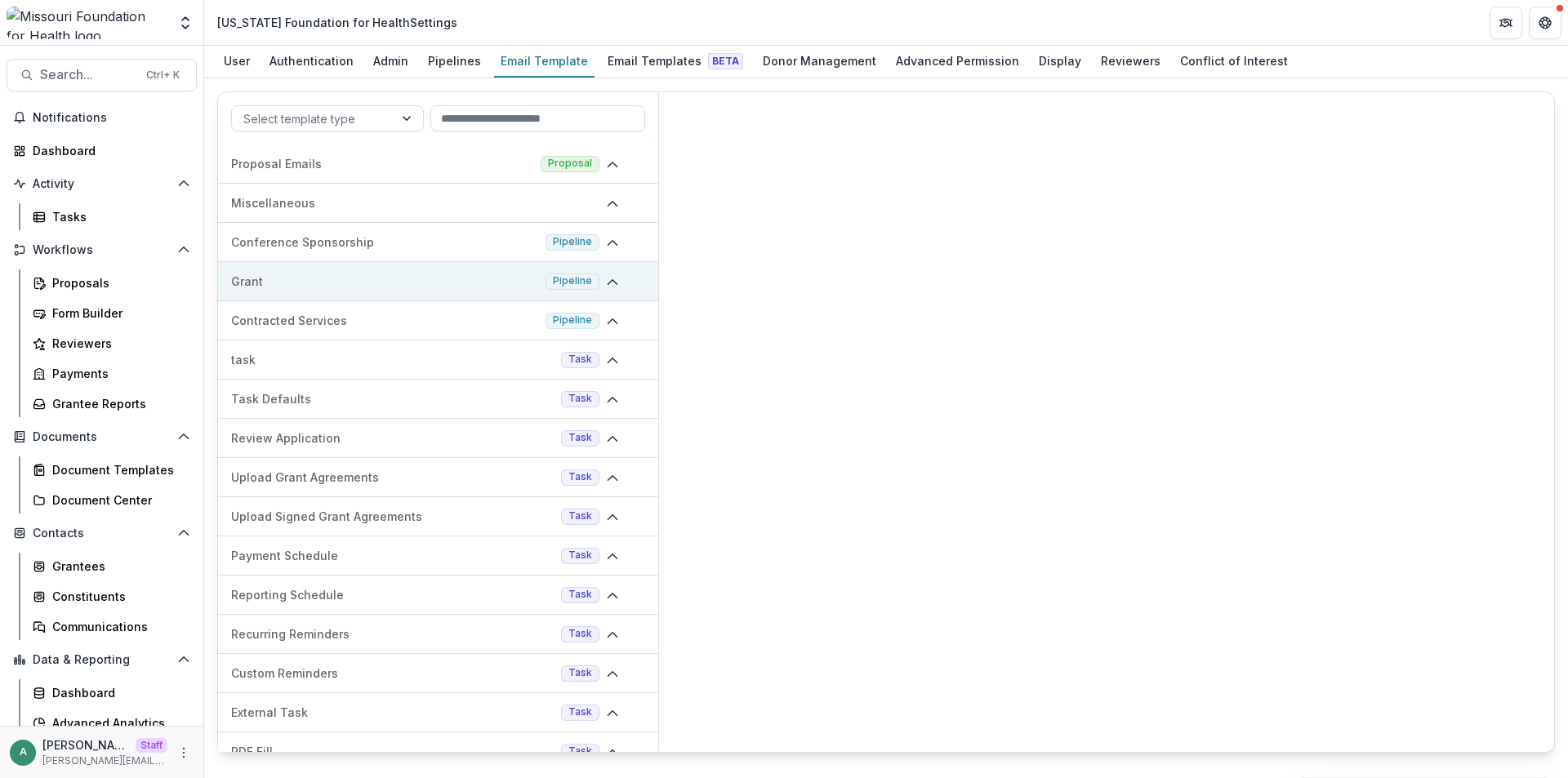
click at [385, 275] on p "Grant" at bounding box center [385, 281] width 308 height 17
click at [460, 323] on div "2 template s" at bounding box center [438, 321] width 440 height 40
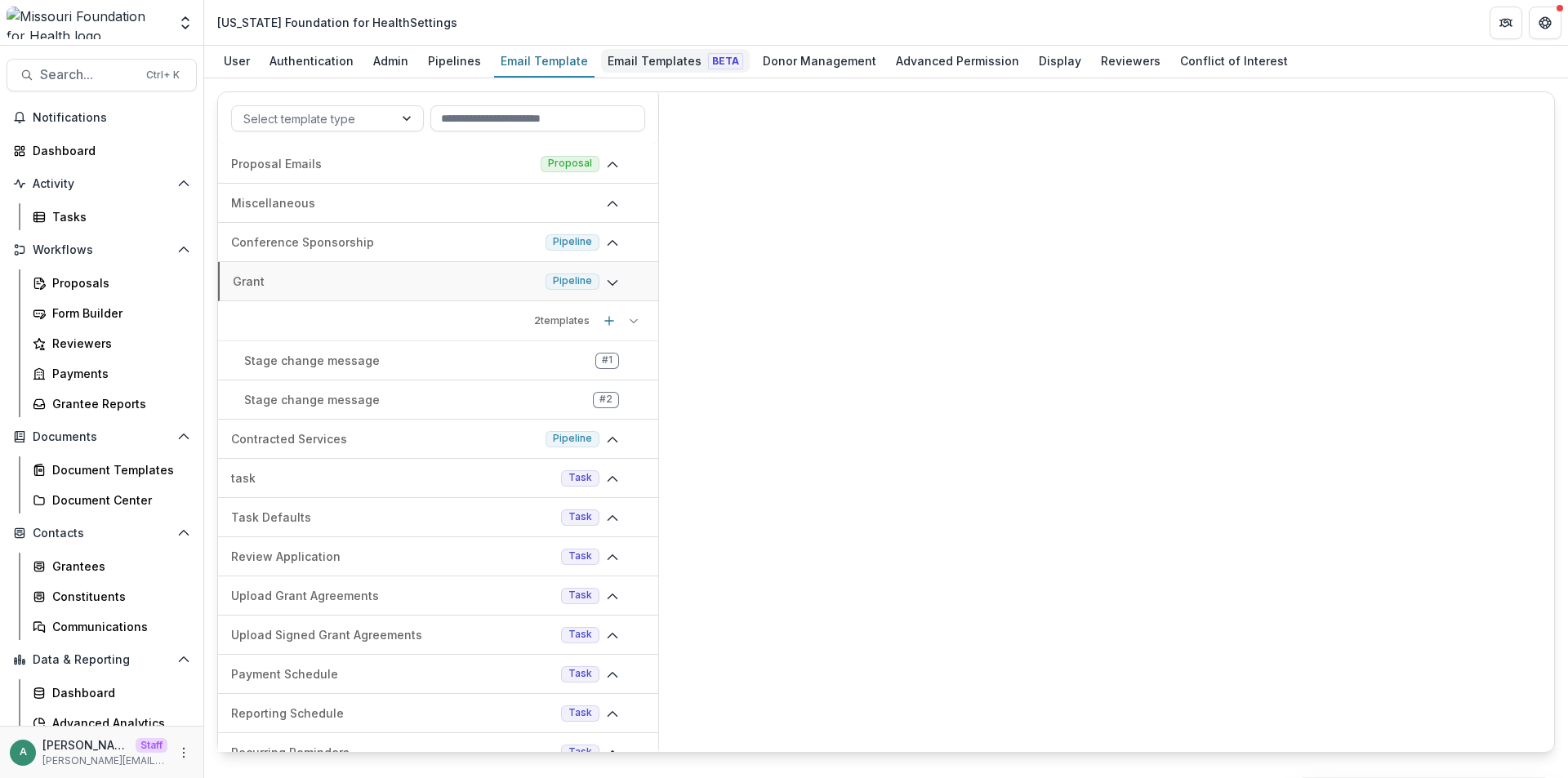
click at [662, 64] on div "Email Templates Beta" at bounding box center [676, 61] width 149 height 24
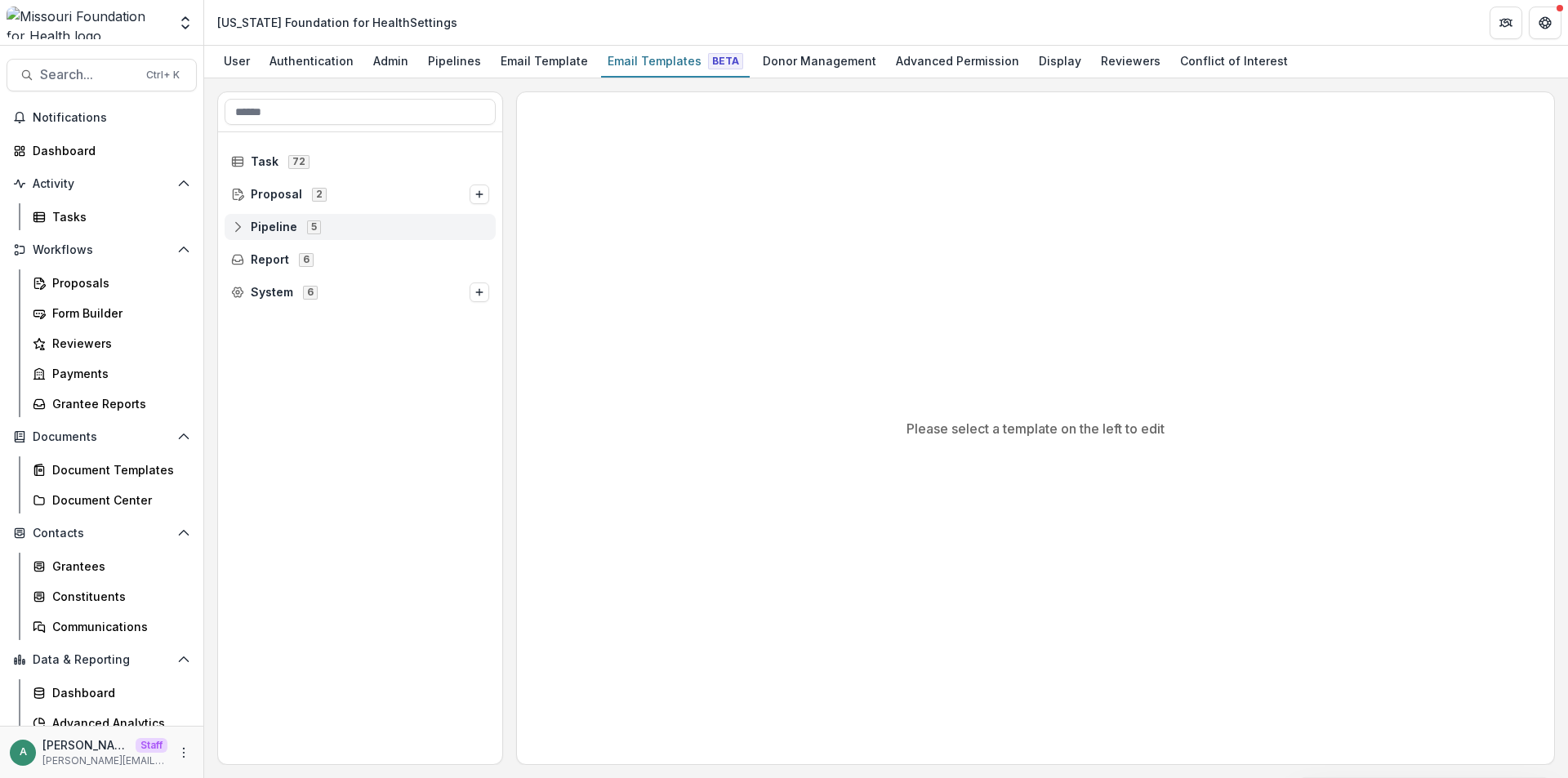
click at [238, 224] on icon at bounding box center [238, 227] width 13 height 13
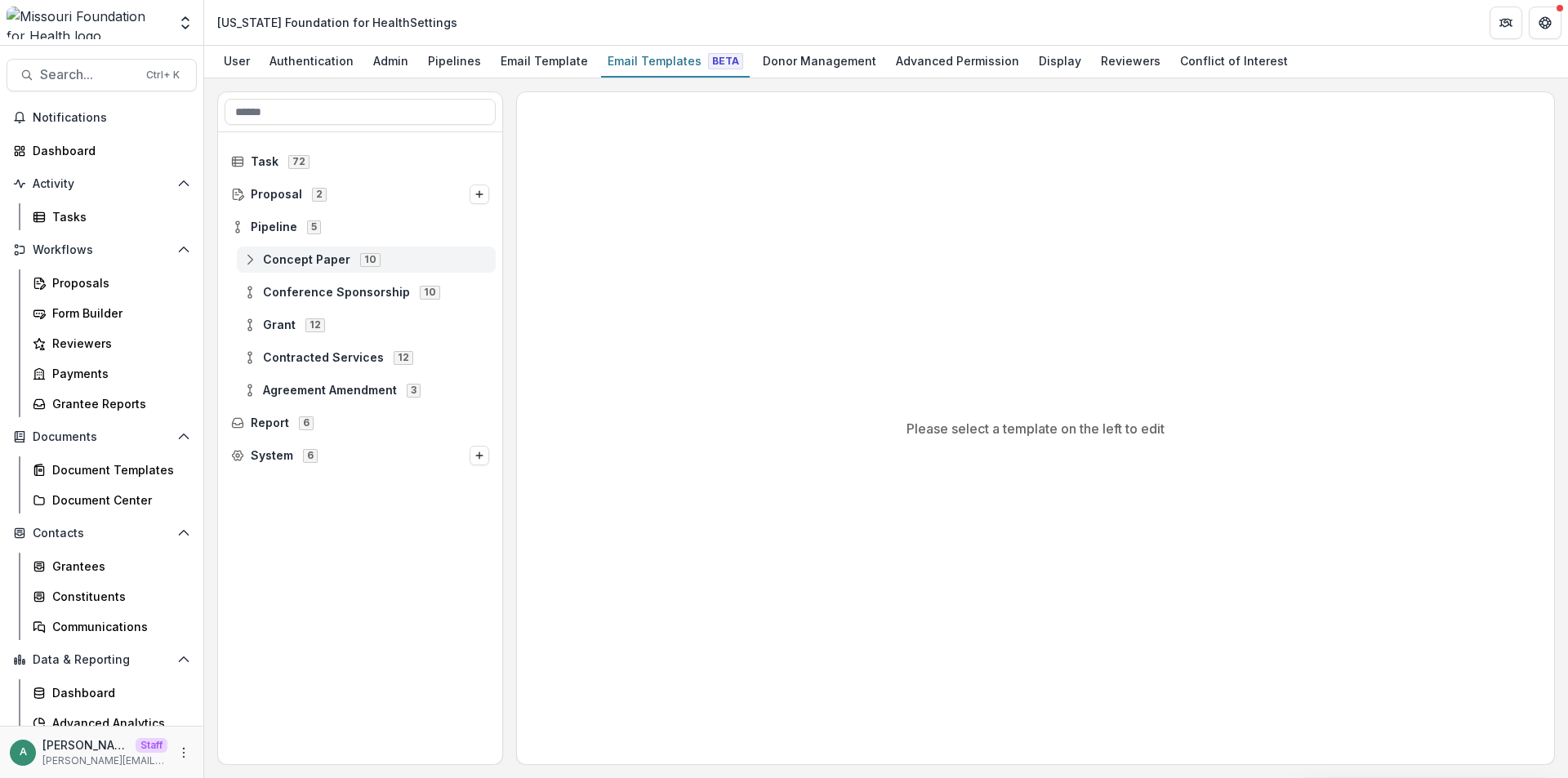
click at [247, 263] on icon at bounding box center [250, 260] width 13 height 13
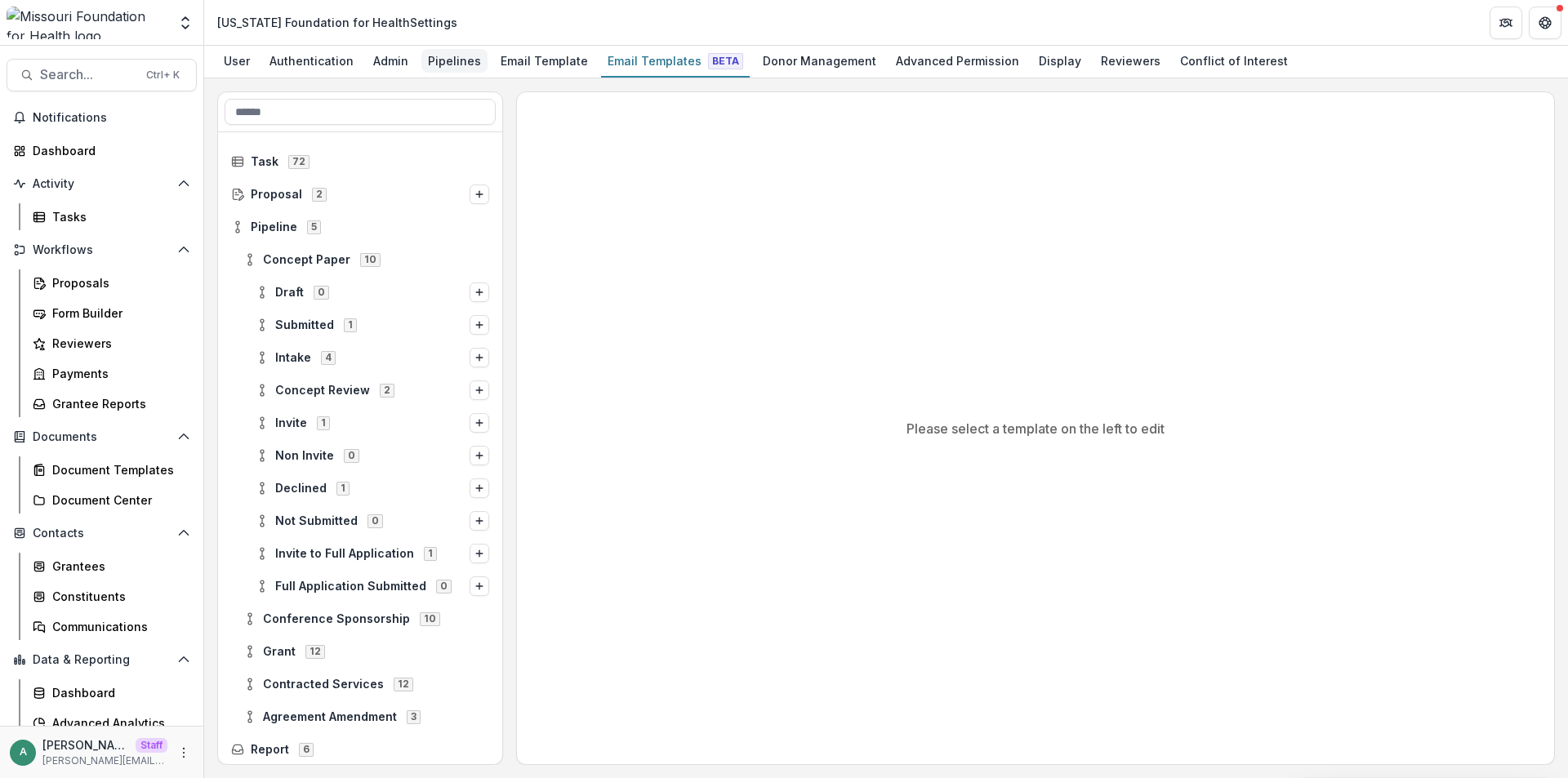
click at [445, 57] on div "Pipelines" at bounding box center [454, 61] width 66 height 24
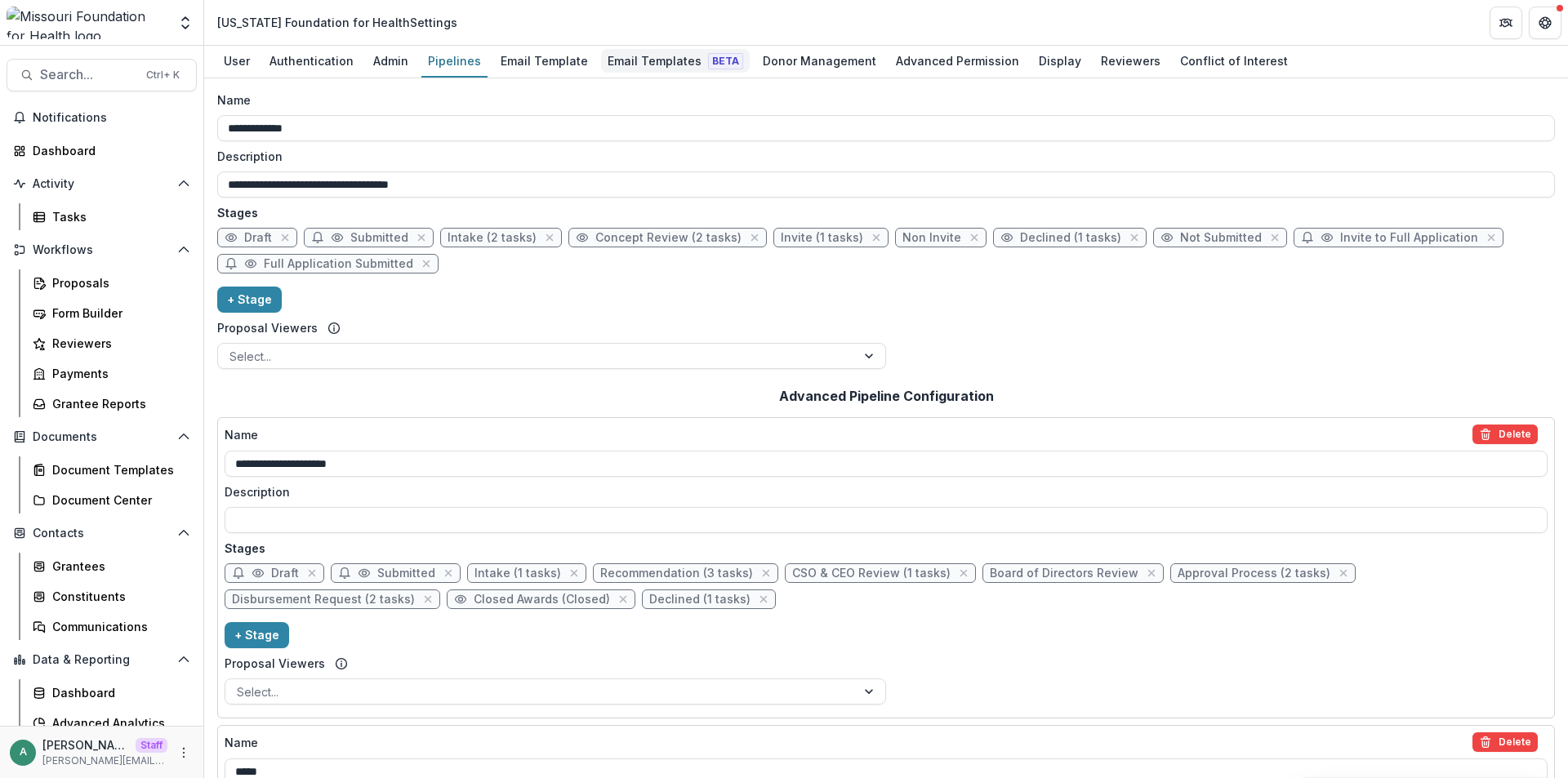
click at [654, 62] on div "Email Templates Beta" at bounding box center [676, 61] width 149 height 24
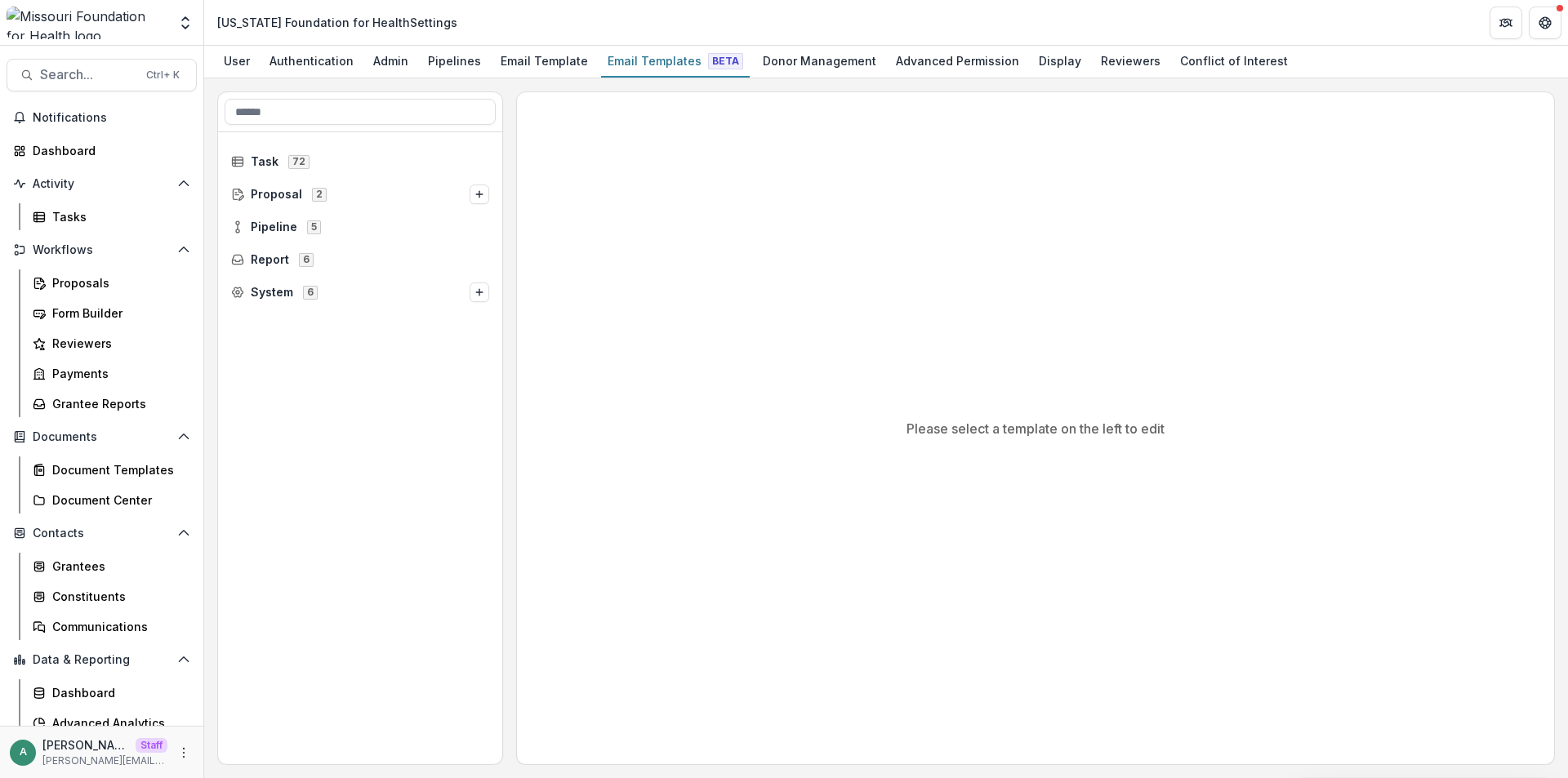
click at [36, 7] on div at bounding box center [86, 23] width 161 height 33
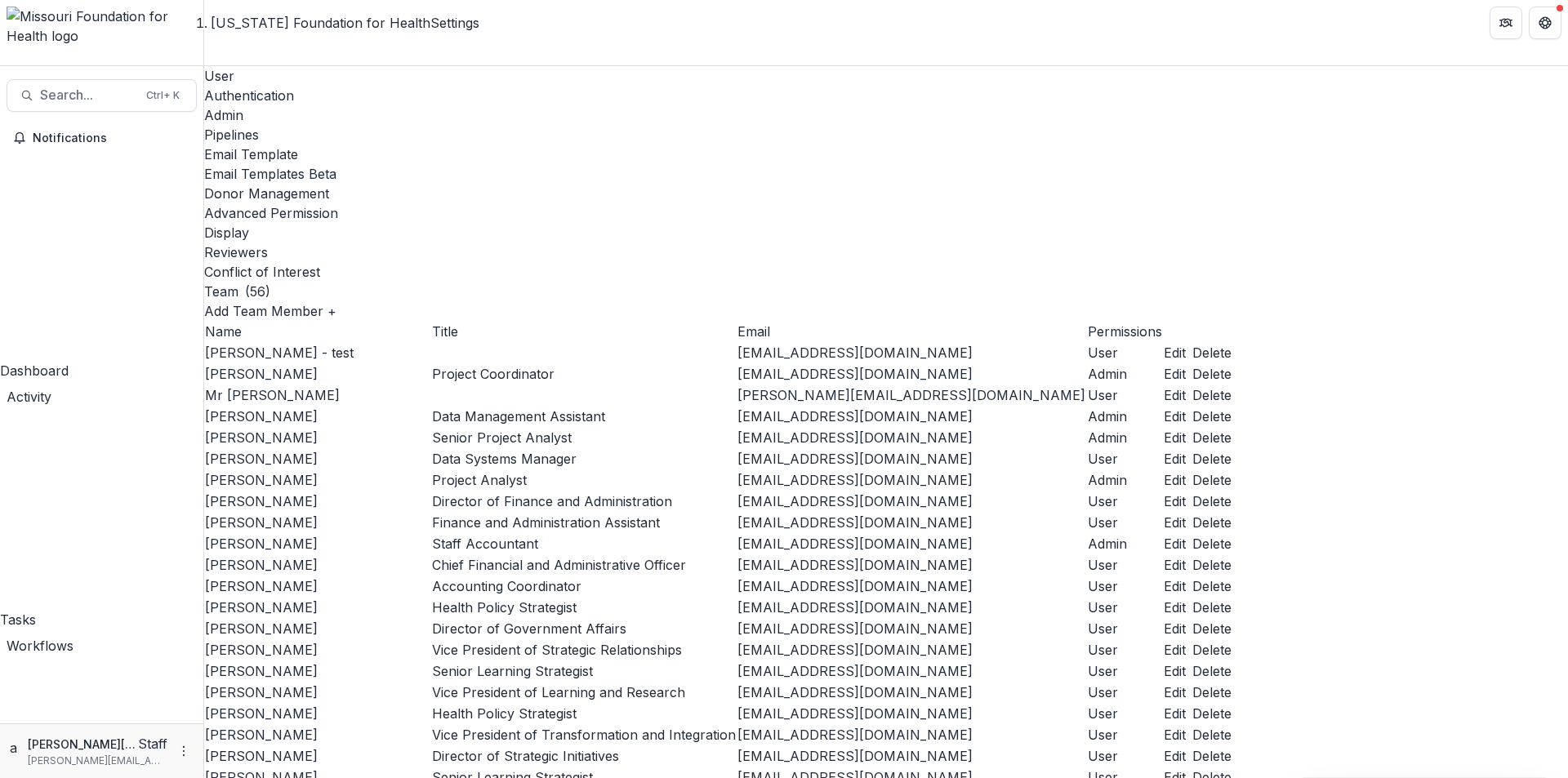
click at [5, 407] on div "Tasks" at bounding box center [102, 518] width 203 height 223
click at [448, 125] on div "Pipelines" at bounding box center [886, 135] width 1364 height 20
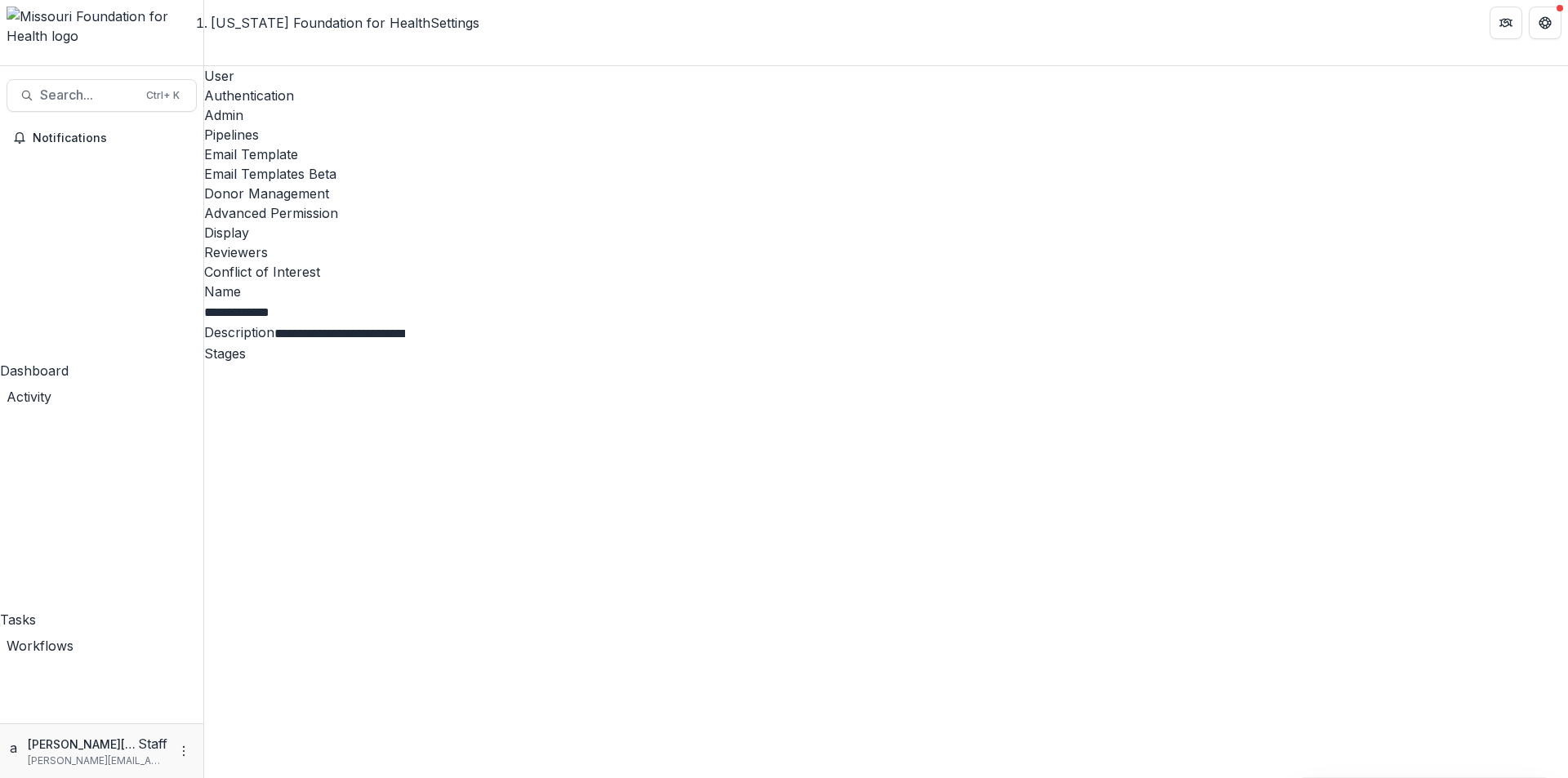
select select "******"
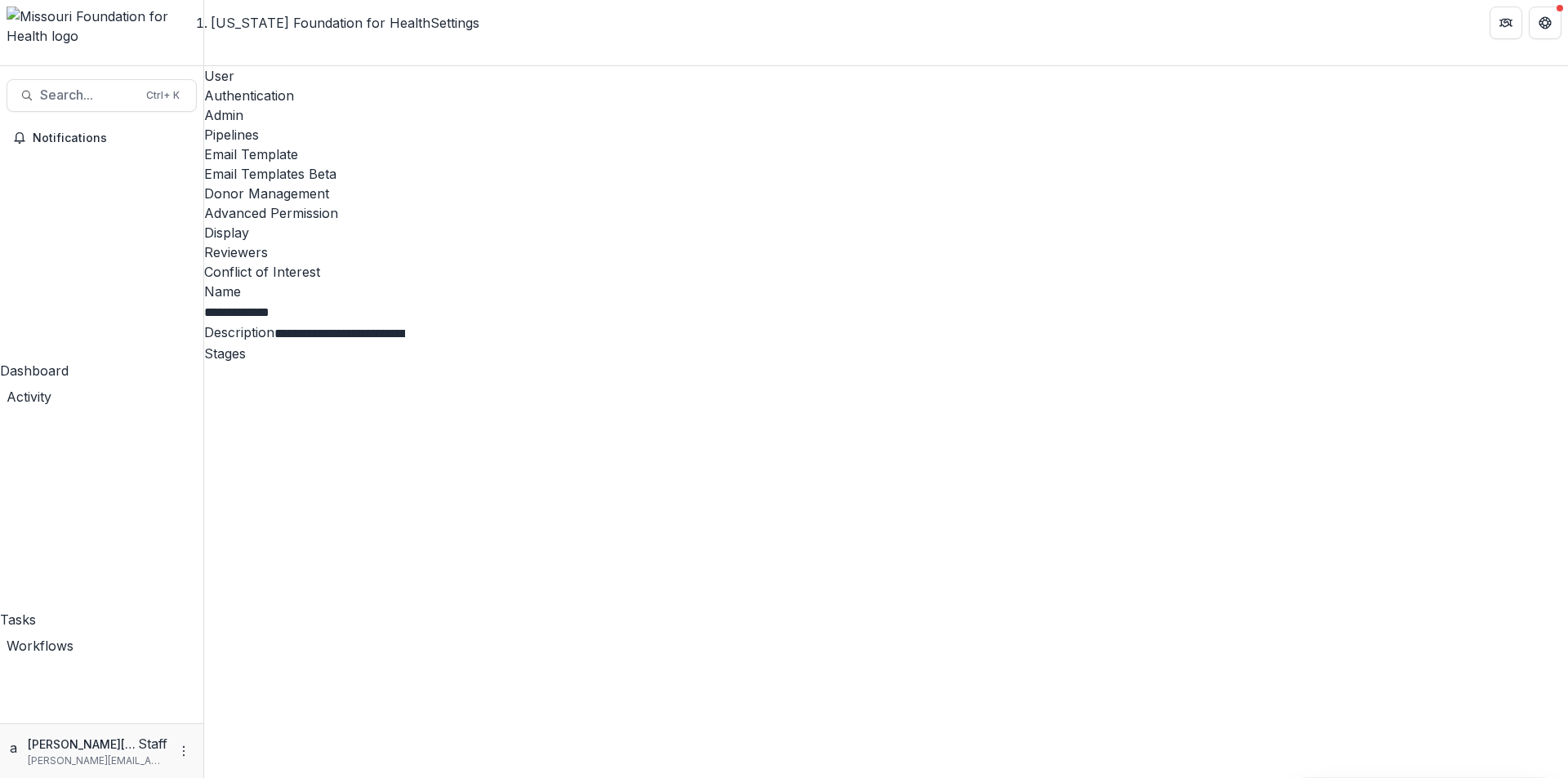
select select "******"
